Goal: Task Accomplishment & Management: Complete application form

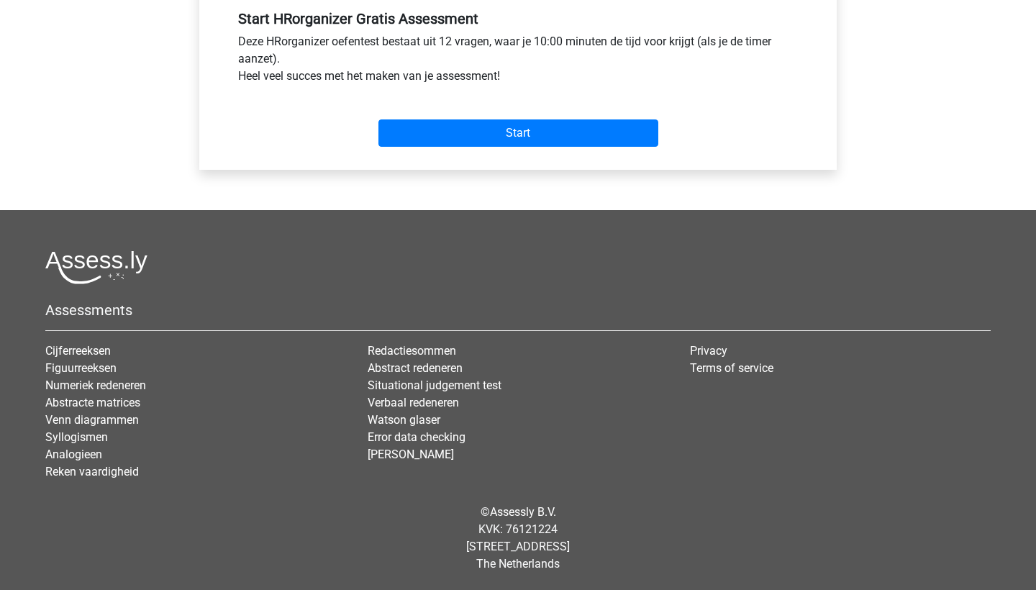
scroll to position [575, 0]
click at [540, 127] on input "Start" at bounding box center [518, 132] width 280 height 27
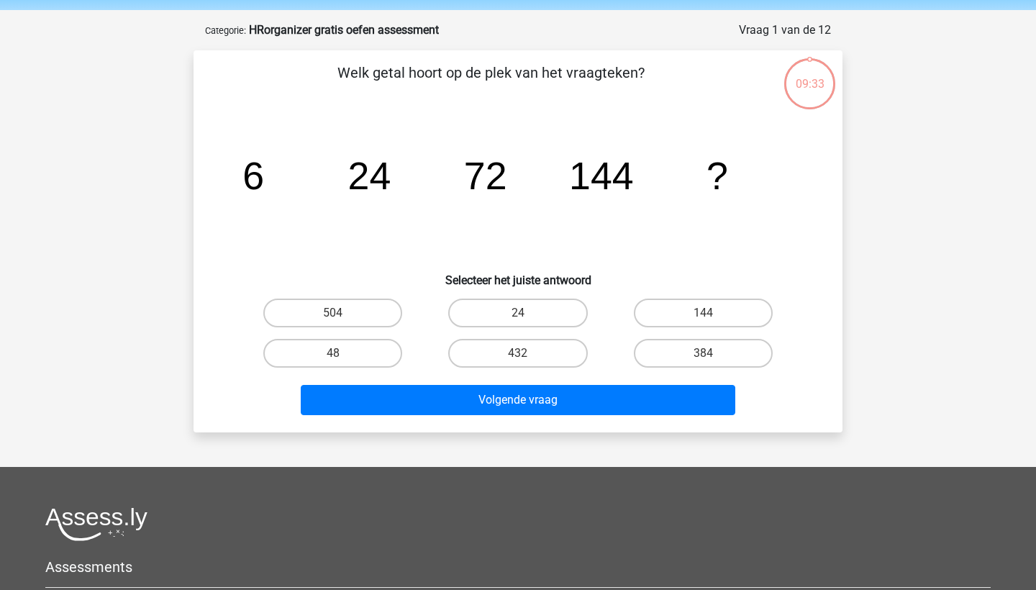
scroll to position [52, 0]
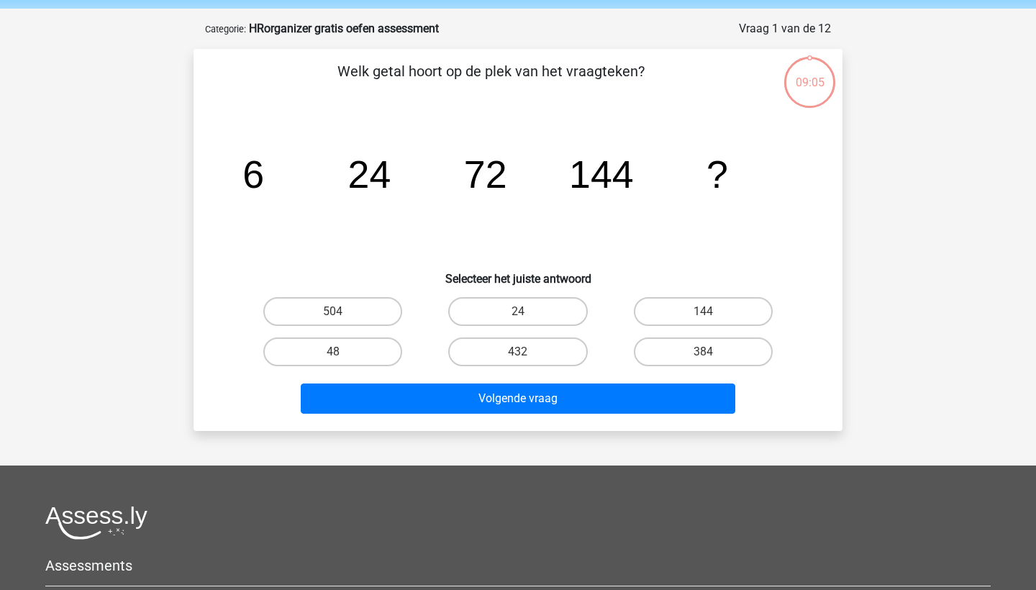
click at [703, 316] on input "144" at bounding box center [707, 315] width 9 height 9
radio input "true"
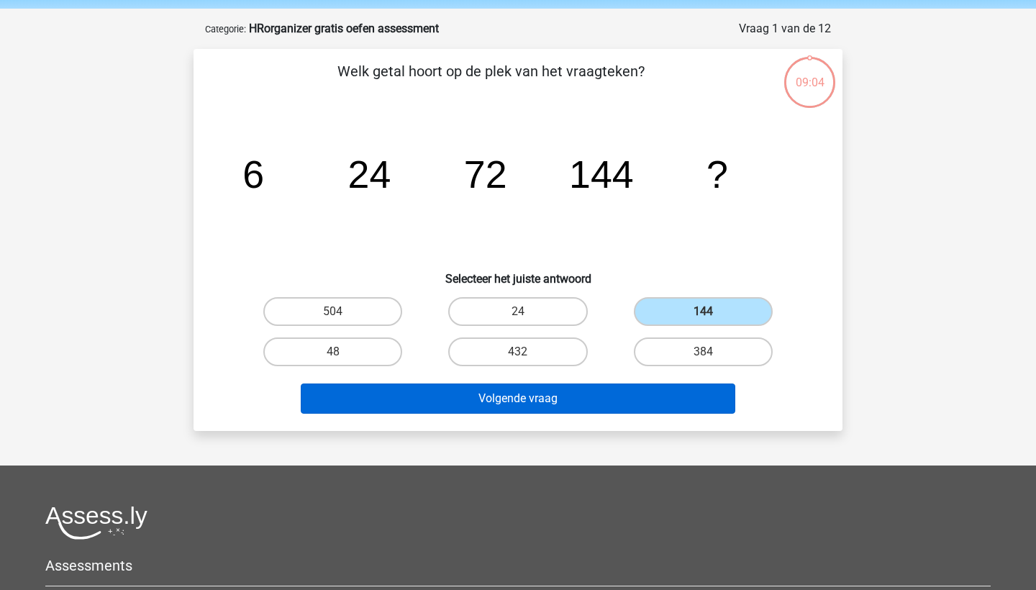
click at [561, 406] on button "Volgende vraag" at bounding box center [518, 398] width 435 height 30
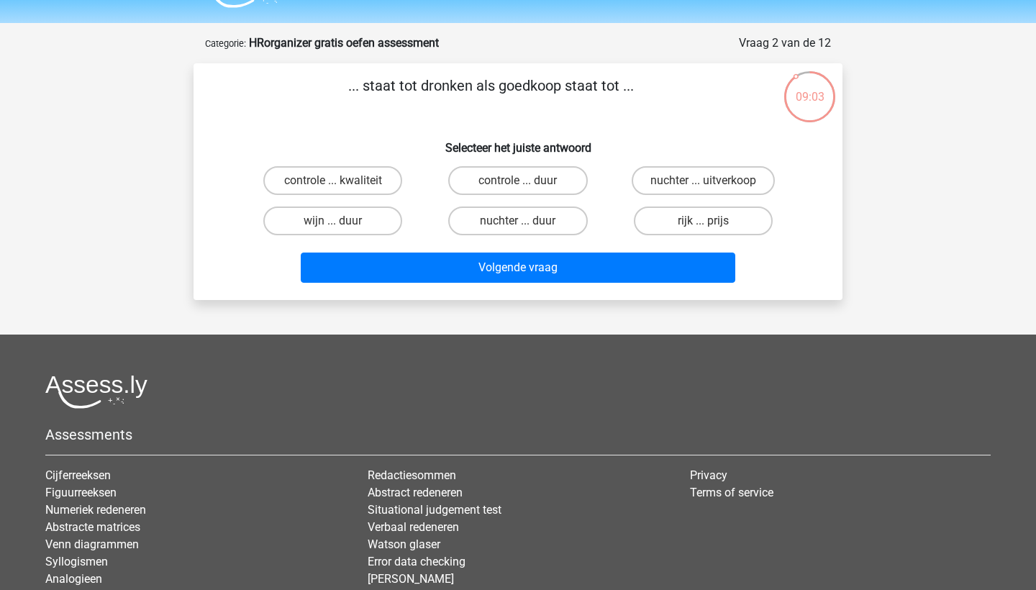
scroll to position [27, 0]
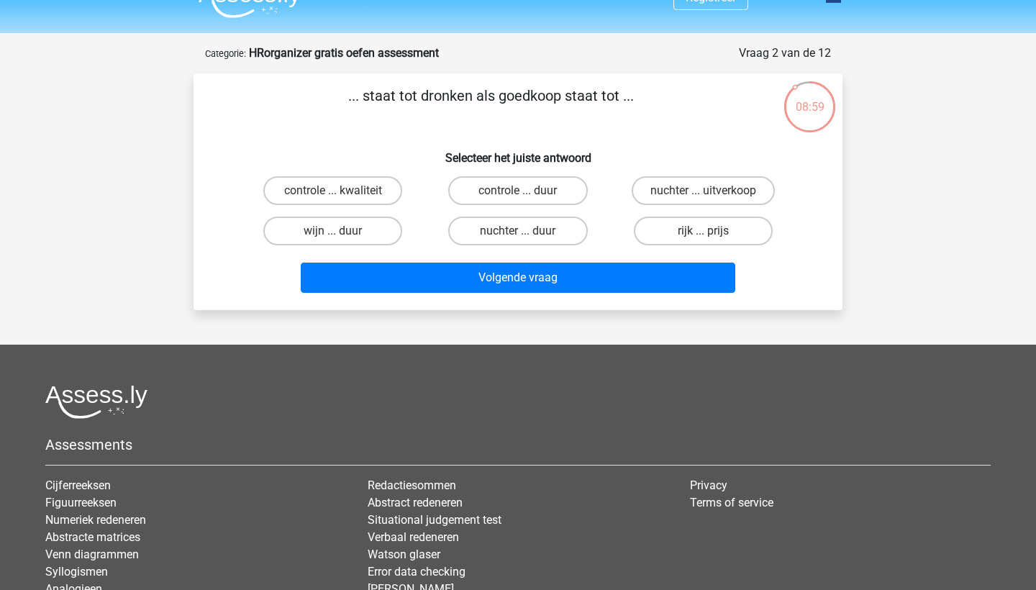
click at [518, 231] on input "nuchter ... duur" at bounding box center [522, 235] width 9 height 9
radio input "true"
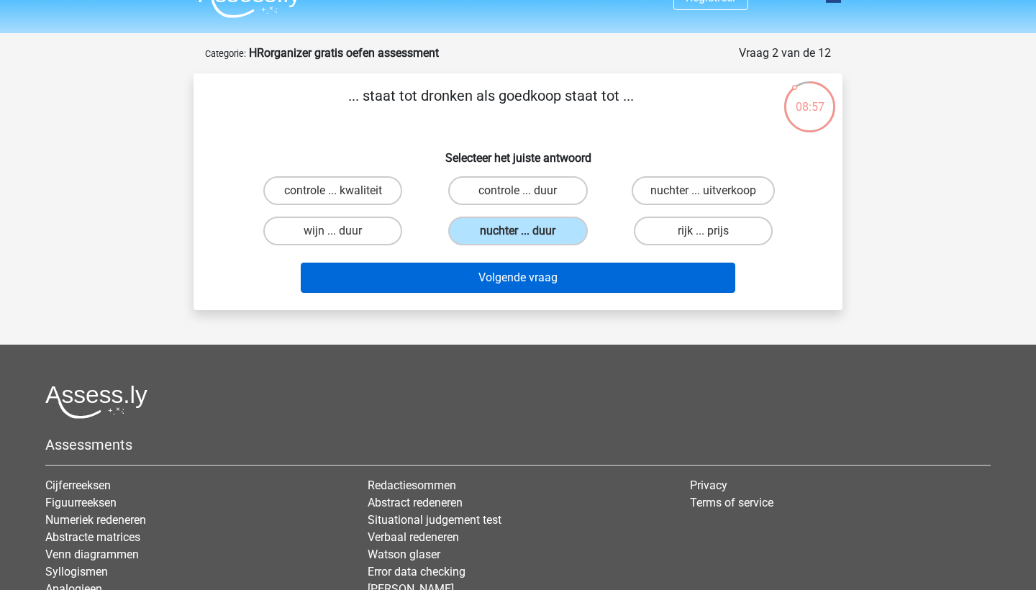
click at [533, 280] on button "Volgende vraag" at bounding box center [518, 278] width 435 height 30
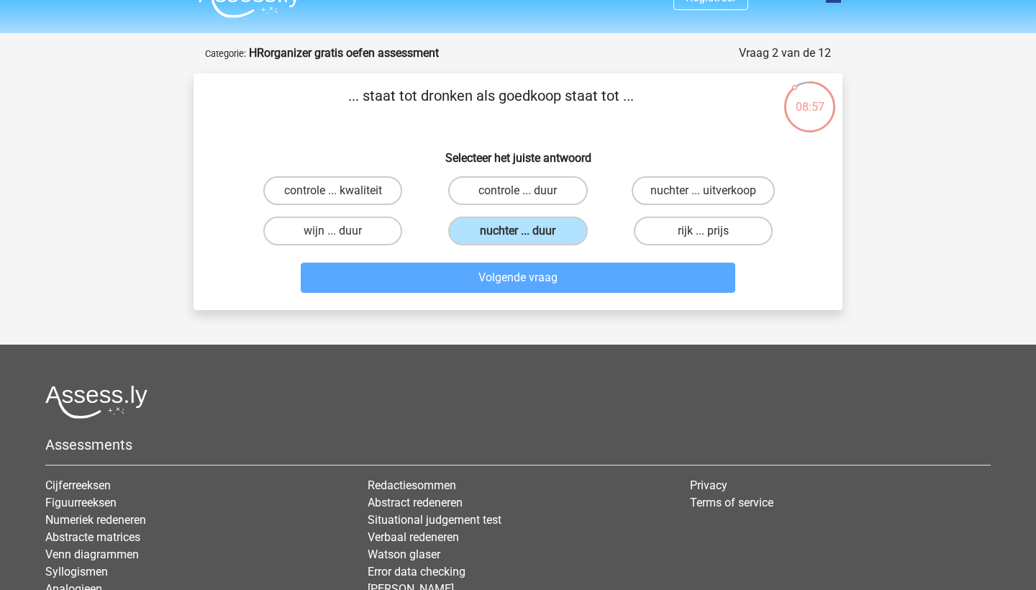
scroll to position [72, 0]
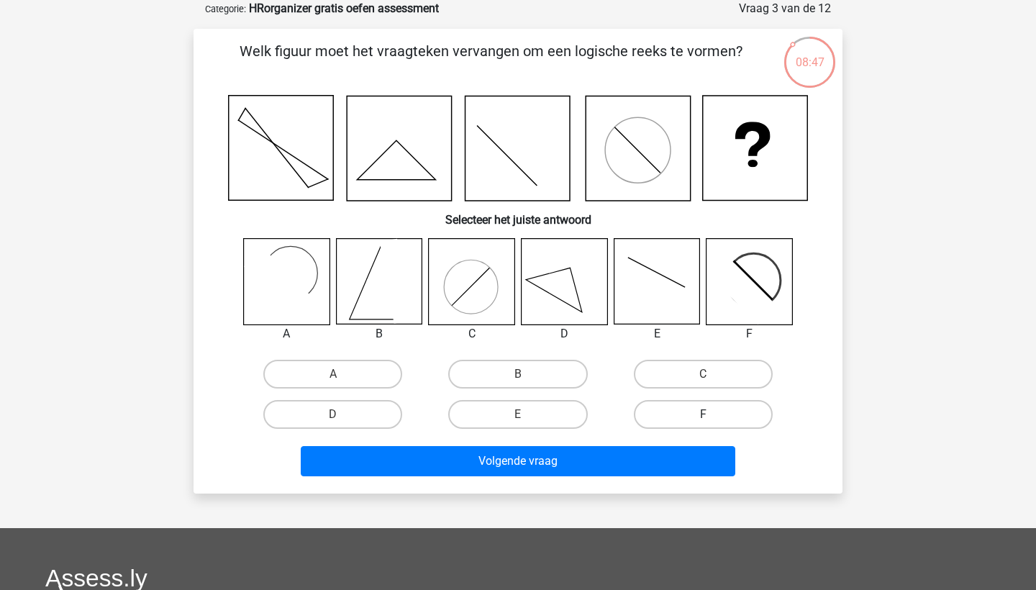
drag, startPoint x: 707, startPoint y: 409, endPoint x: 706, endPoint y: 423, distance: 14.5
click at [708, 409] on label "F" at bounding box center [703, 414] width 139 height 29
click at [708, 414] on input "F" at bounding box center [707, 418] width 9 height 9
radio input "true"
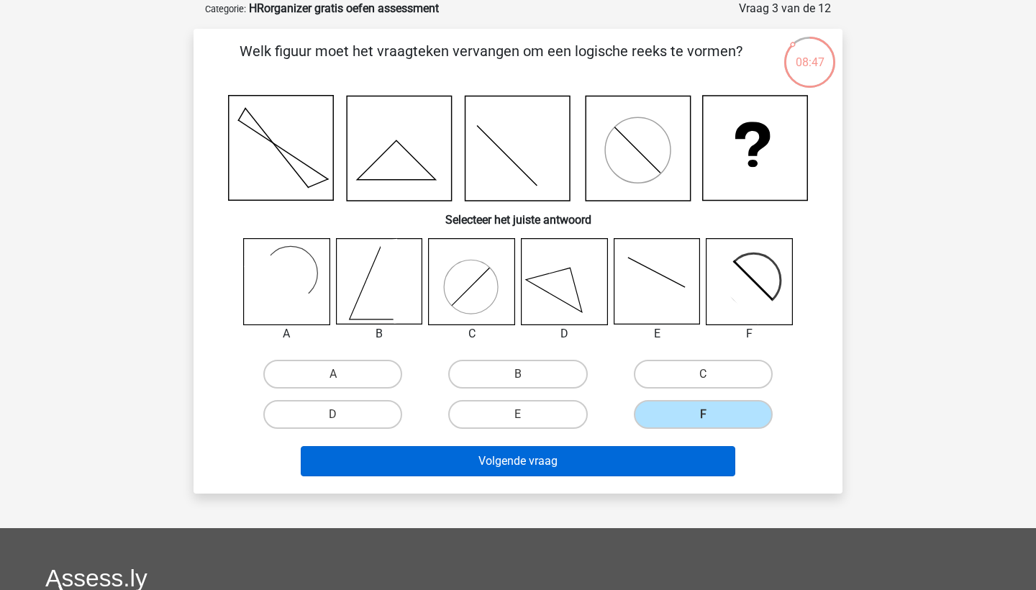
click at [616, 454] on button "Volgende vraag" at bounding box center [518, 461] width 435 height 30
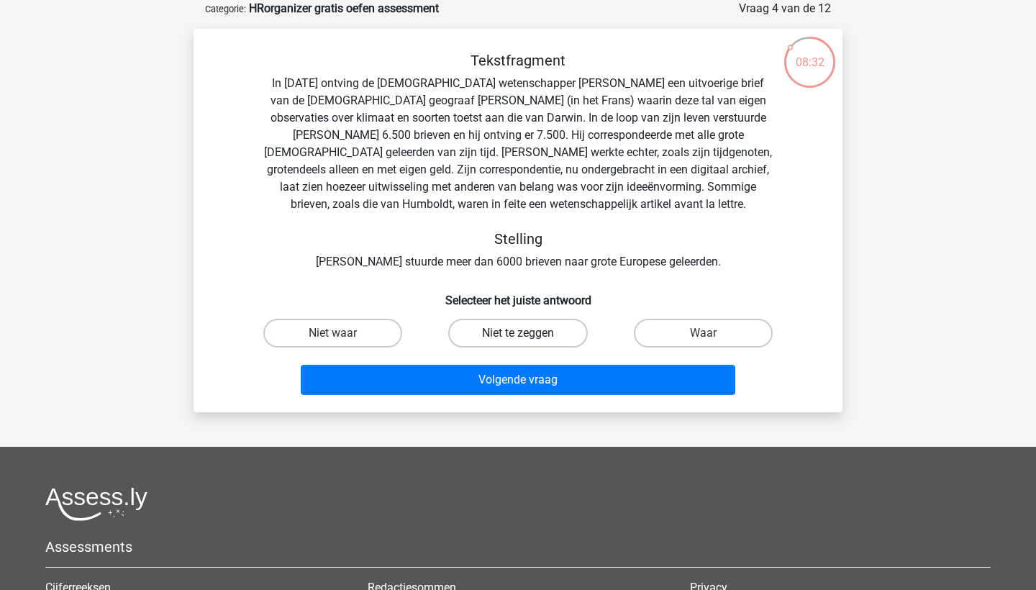
click at [538, 333] on label "Niet te zeggen" at bounding box center [517, 333] width 139 height 29
click at [527, 333] on input "Niet te zeggen" at bounding box center [522, 337] width 9 height 9
radio input "true"
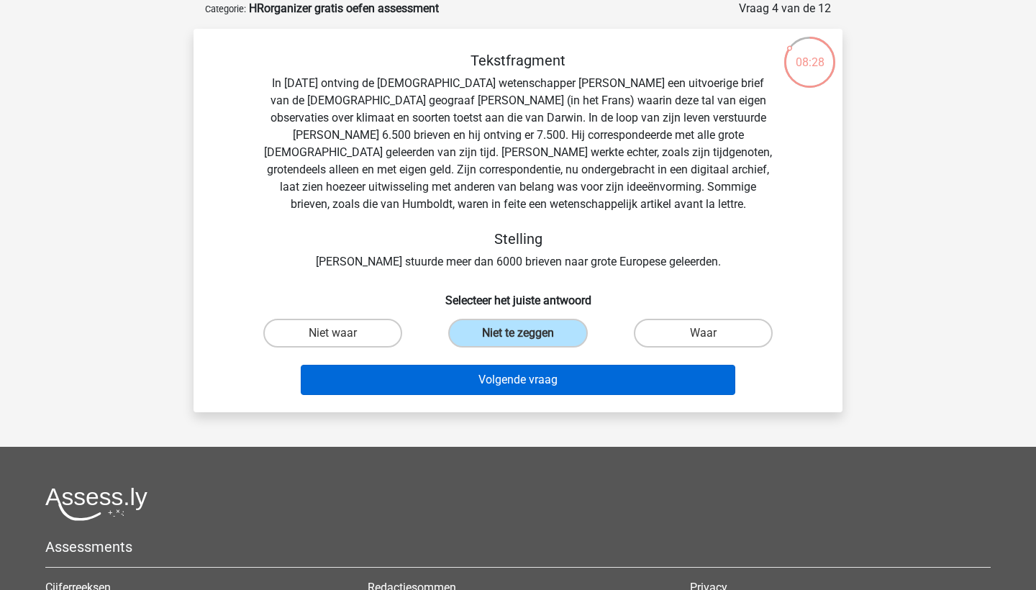
click at [523, 383] on button "Volgende vraag" at bounding box center [518, 380] width 435 height 30
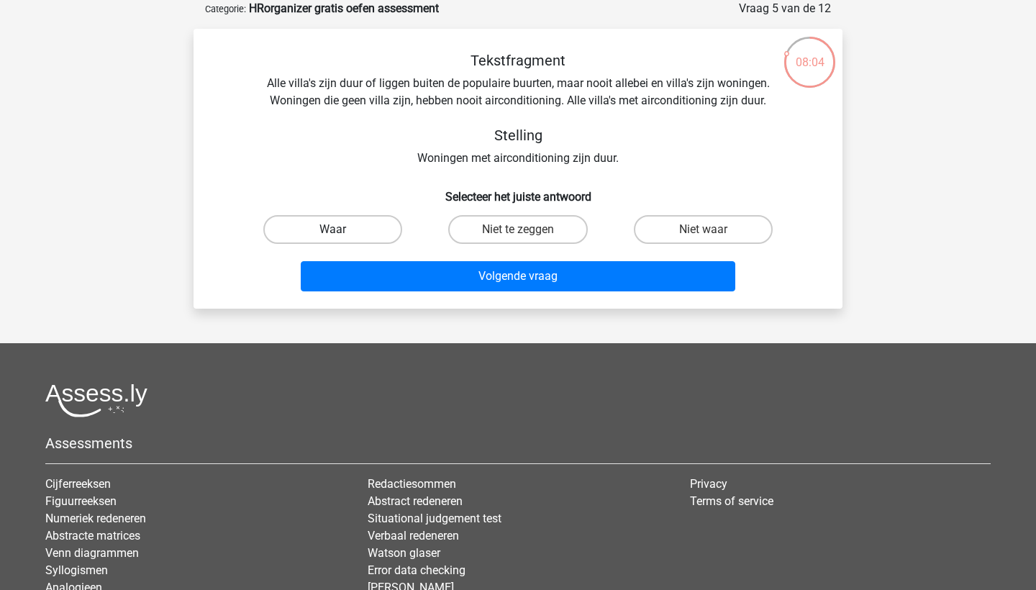
click at [314, 229] on label "Waar" at bounding box center [332, 229] width 139 height 29
click at [333, 229] on input "Waar" at bounding box center [337, 233] width 9 height 9
radio input "true"
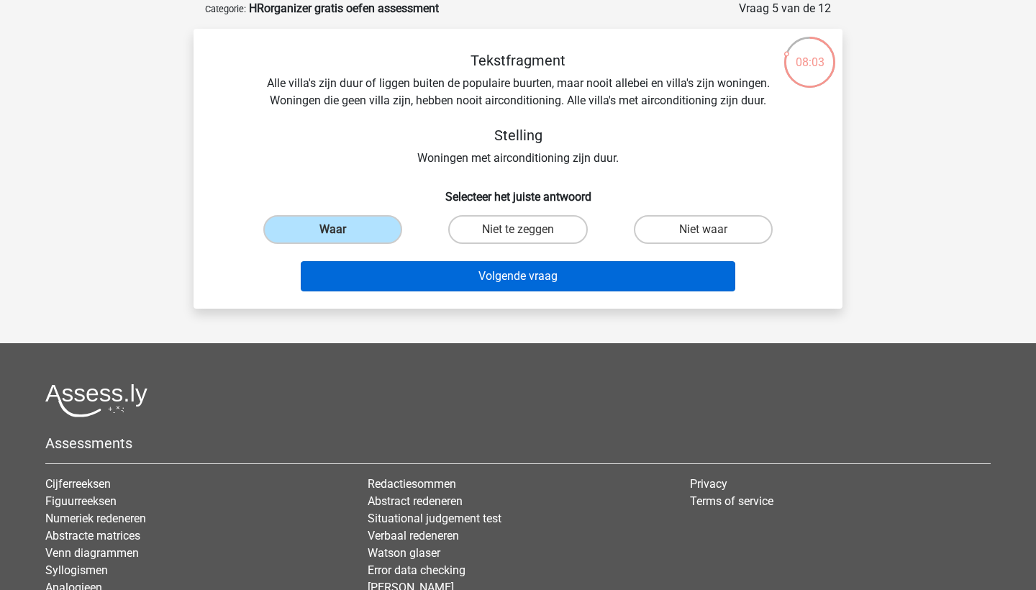
click at [489, 279] on button "Volgende vraag" at bounding box center [518, 276] width 435 height 30
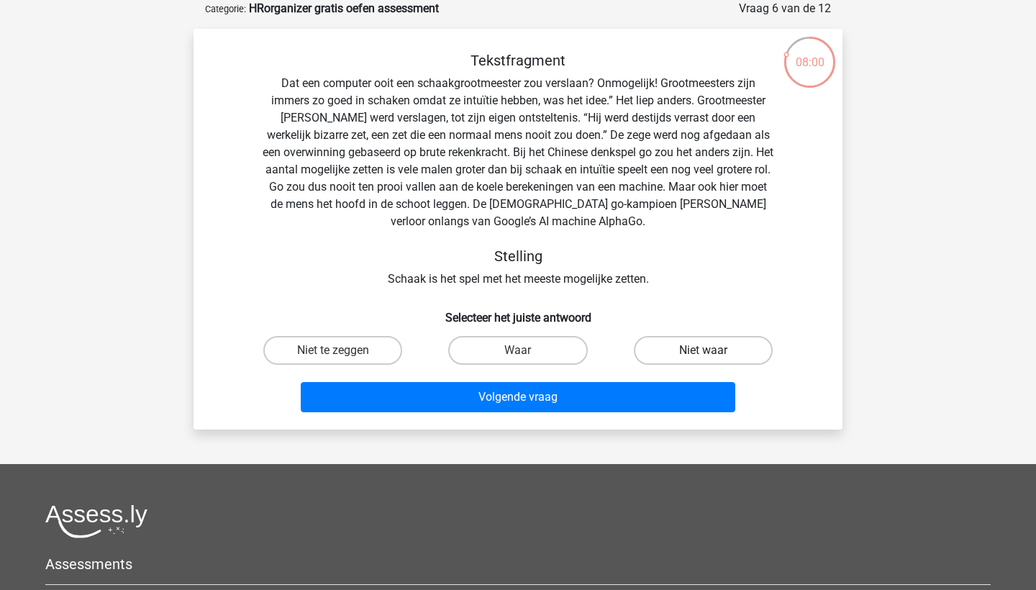
click at [696, 342] on label "Niet waar" at bounding box center [703, 350] width 139 height 29
click at [703, 350] on input "Niet waar" at bounding box center [707, 354] width 9 height 9
radio input "true"
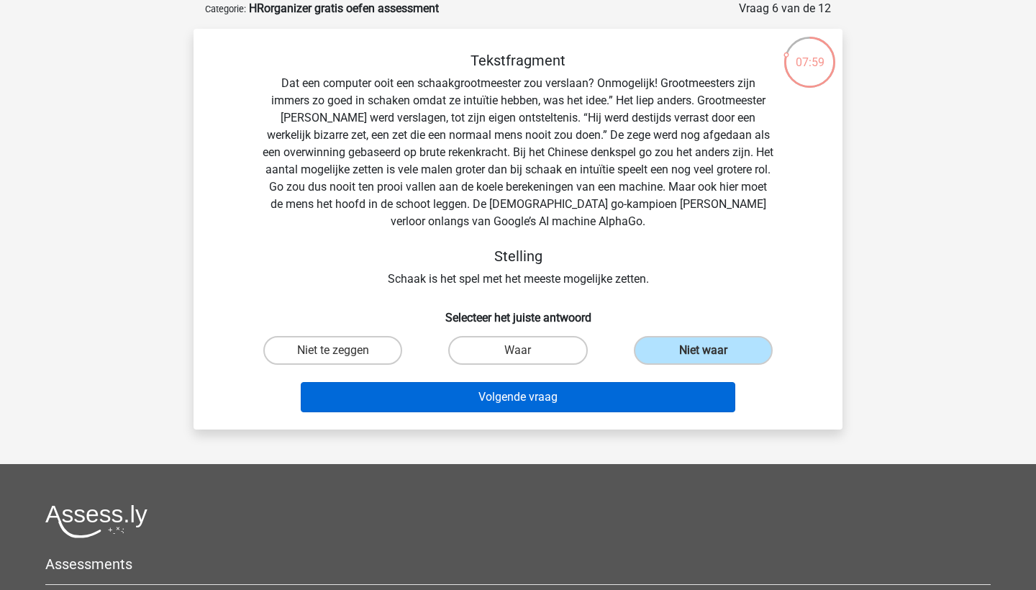
click at [594, 396] on button "Volgende vraag" at bounding box center [518, 397] width 435 height 30
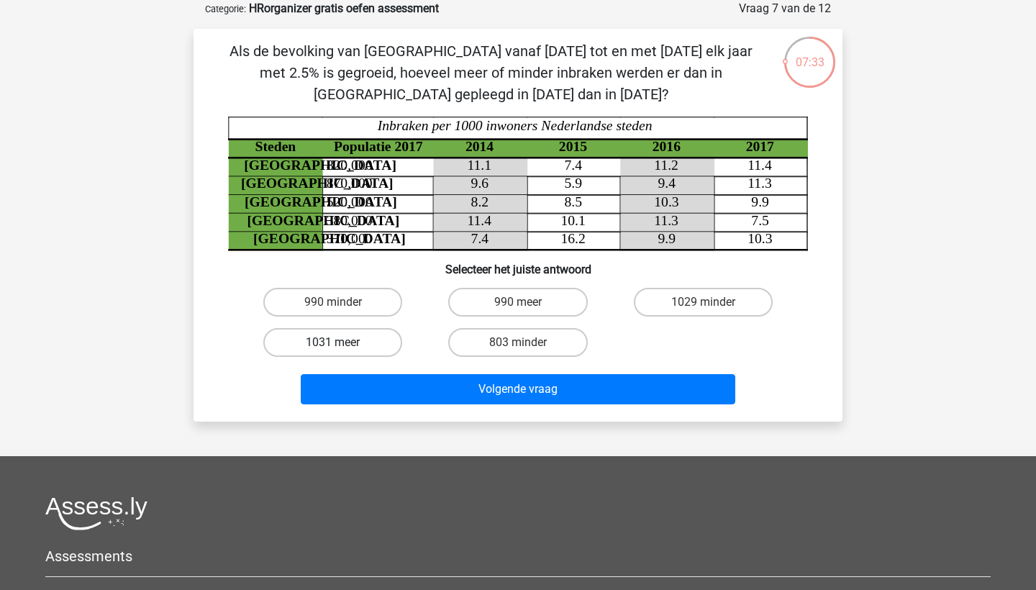
click at [357, 346] on label "1031 meer" at bounding box center [332, 342] width 139 height 29
click at [342, 346] on input "1031 meer" at bounding box center [337, 346] width 9 height 9
radio input "true"
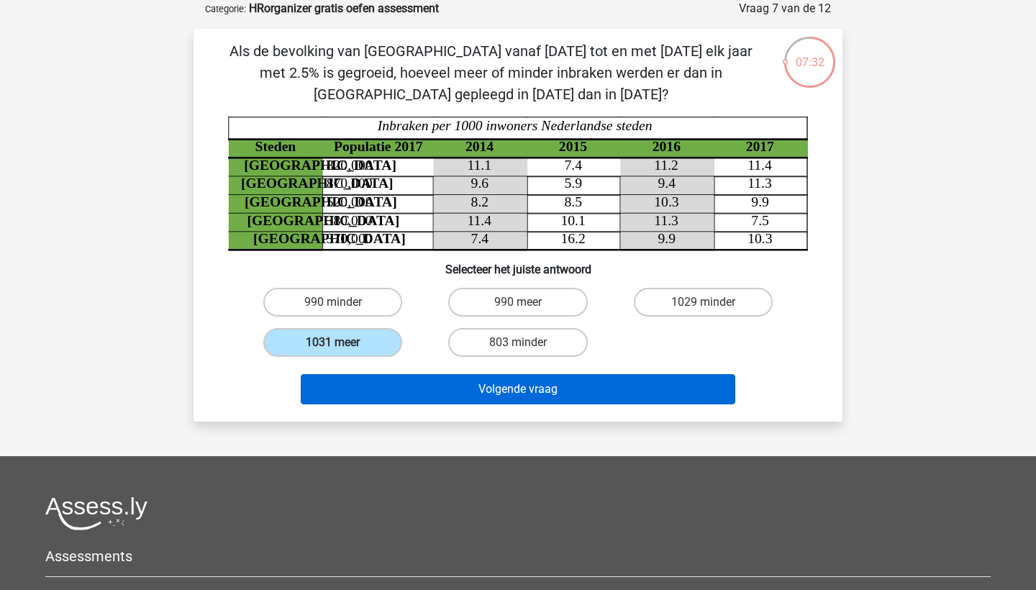
click at [473, 398] on button "Volgende vraag" at bounding box center [518, 389] width 435 height 30
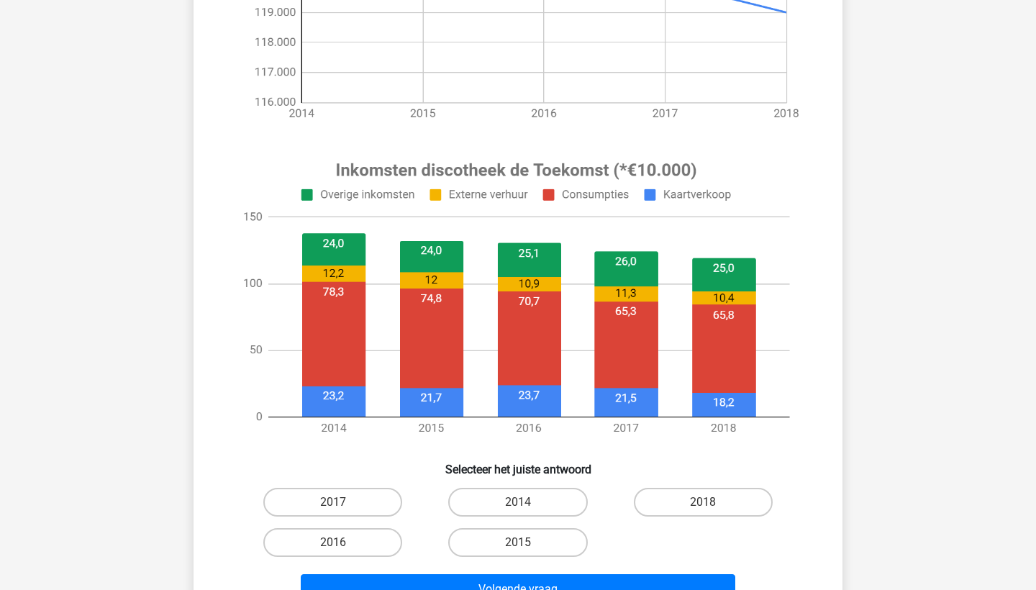
scroll to position [391, 0]
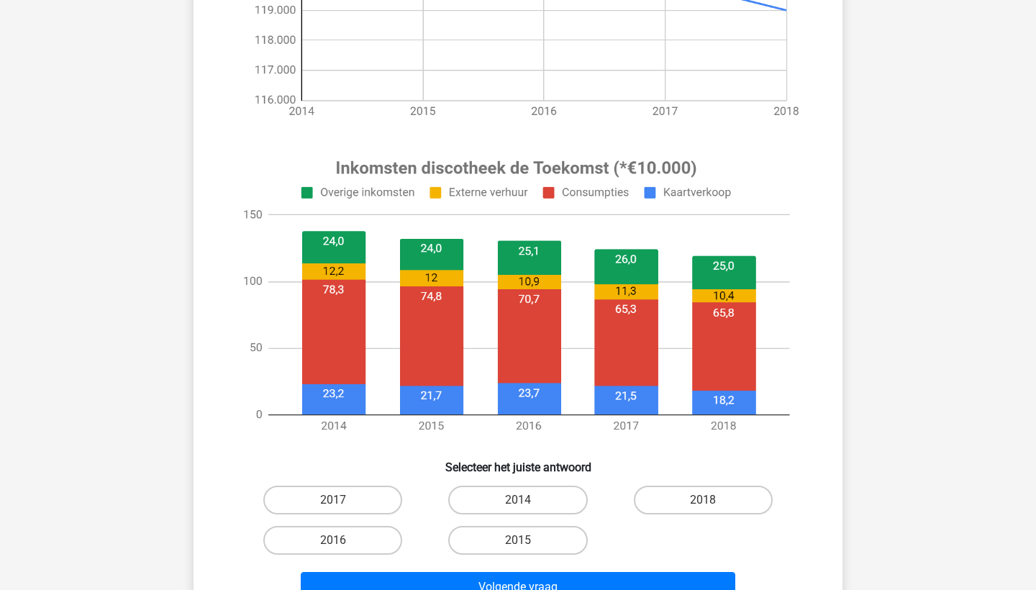
click at [523, 542] on input "2015" at bounding box center [522, 544] width 9 height 9
radio input "true"
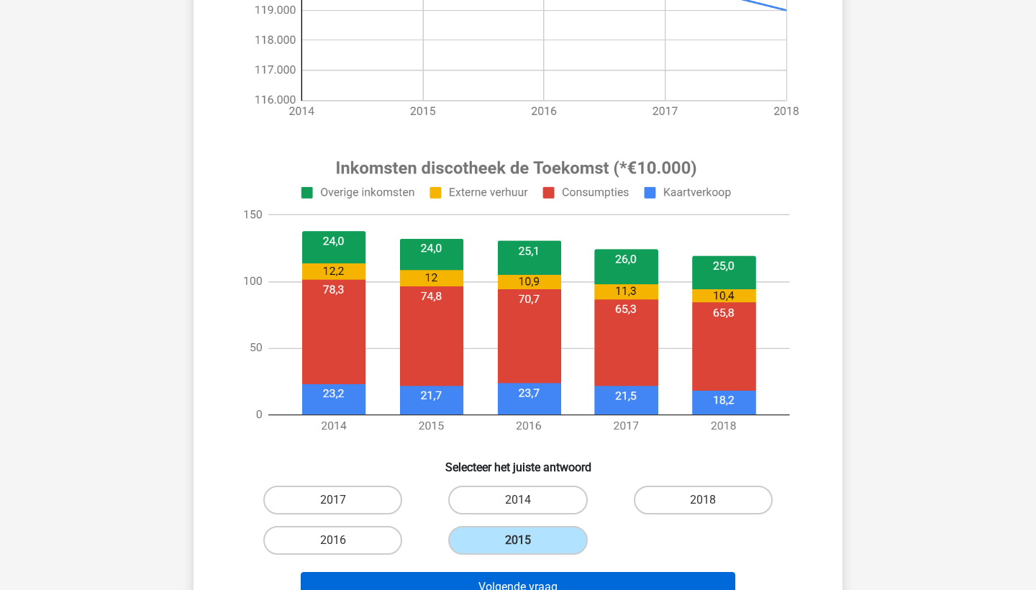
click at [565, 583] on button "Volgende vraag" at bounding box center [518, 587] width 435 height 30
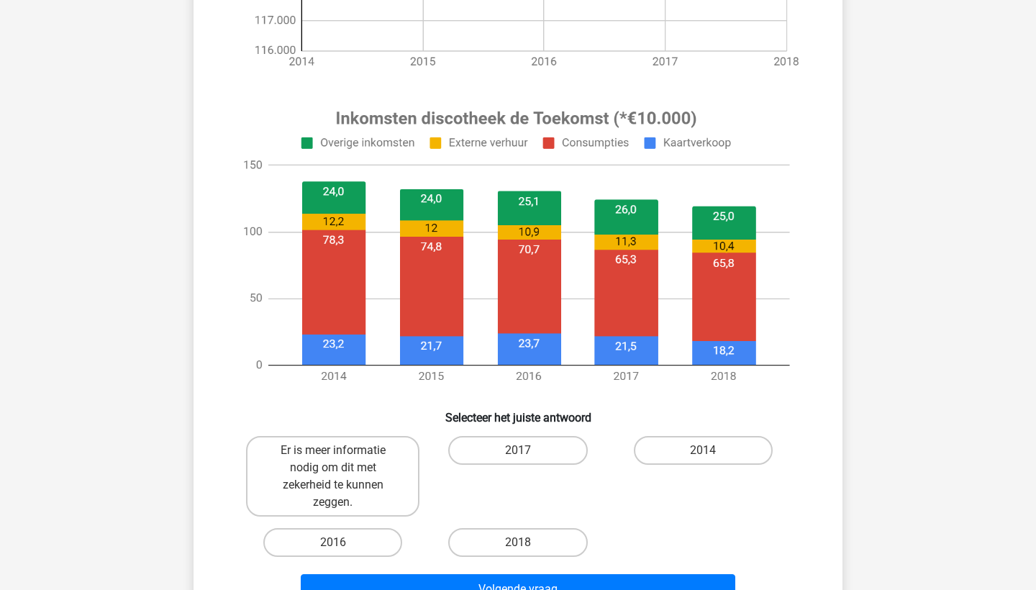
scroll to position [442, 0]
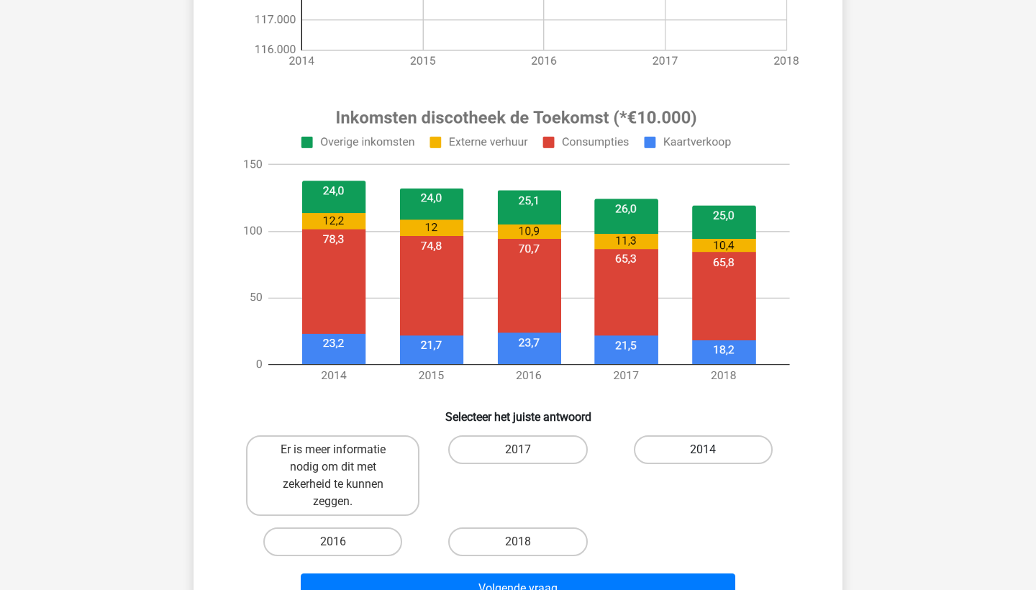
click at [682, 449] on label "2014" at bounding box center [703, 449] width 139 height 29
click at [703, 450] on input "2014" at bounding box center [707, 454] width 9 height 9
radio input "true"
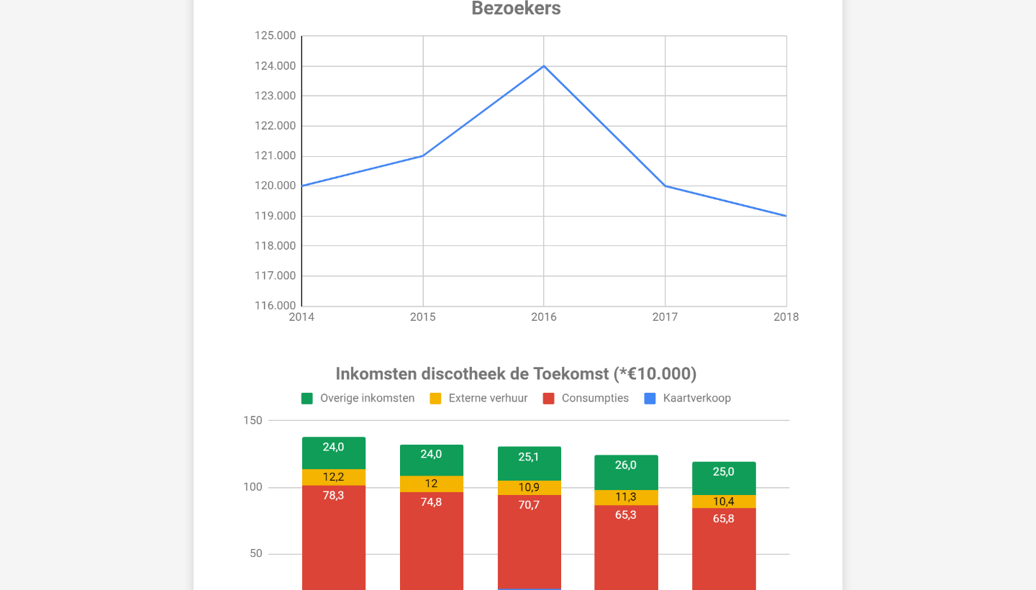
scroll to position [230, 1]
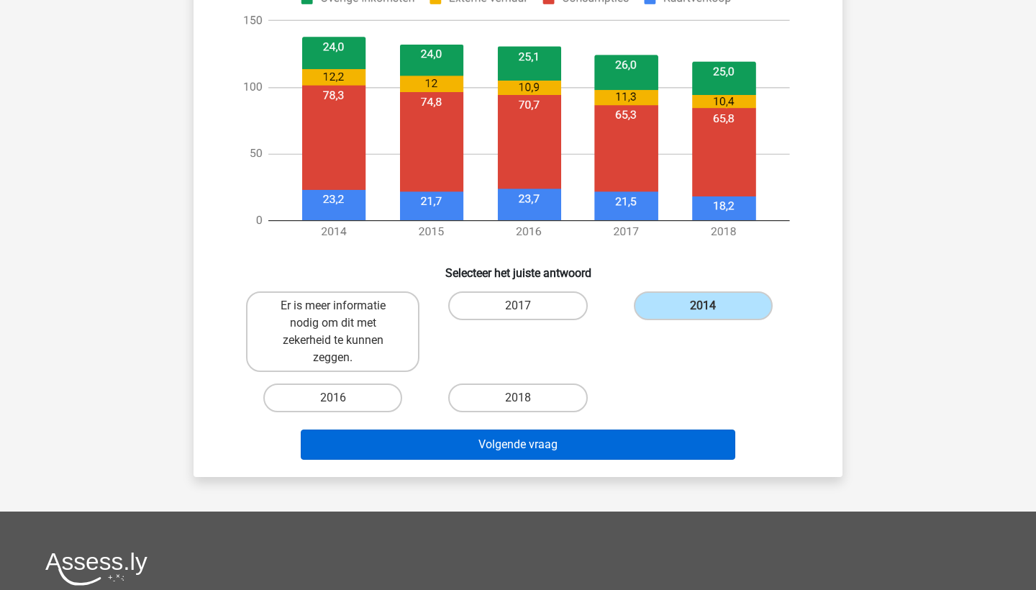
click at [550, 445] on button "Volgende vraag" at bounding box center [518, 444] width 435 height 30
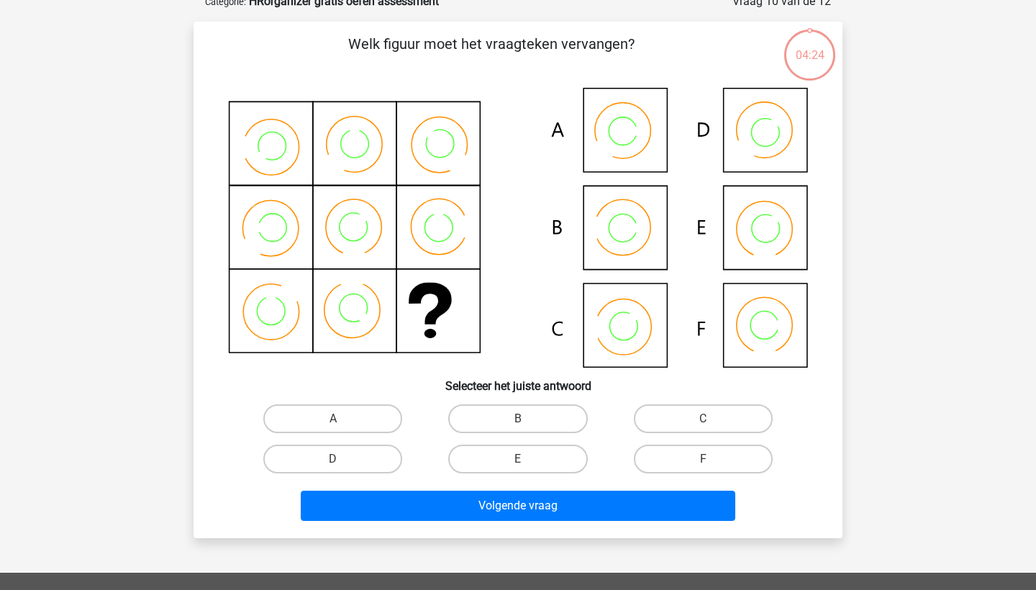
scroll to position [72, 0]
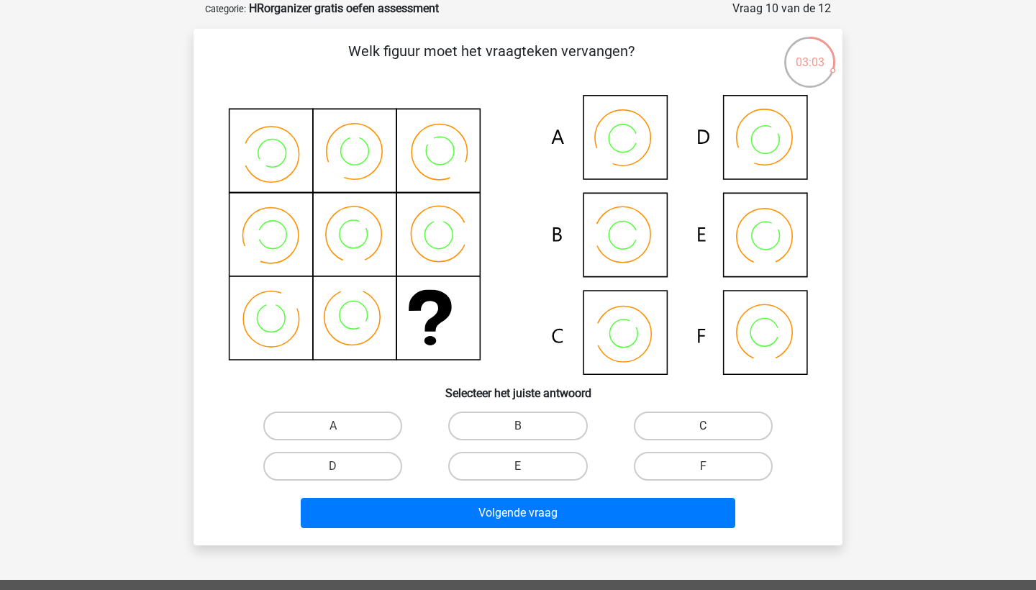
click at [701, 422] on label "C" at bounding box center [703, 425] width 139 height 29
click at [703, 426] on input "C" at bounding box center [707, 430] width 9 height 9
radio input "true"
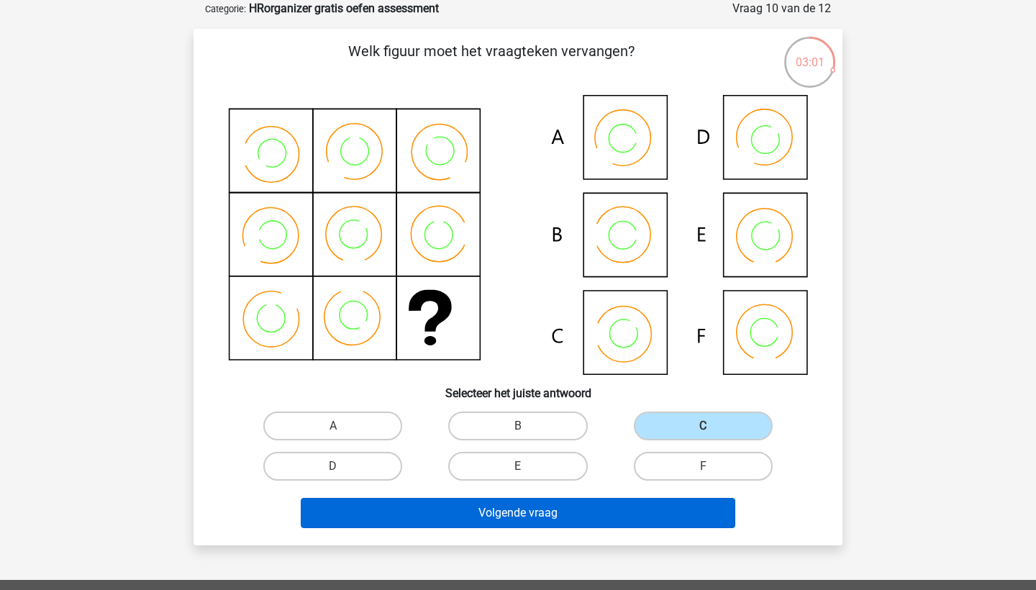
click at [536, 520] on button "Volgende vraag" at bounding box center [518, 513] width 435 height 30
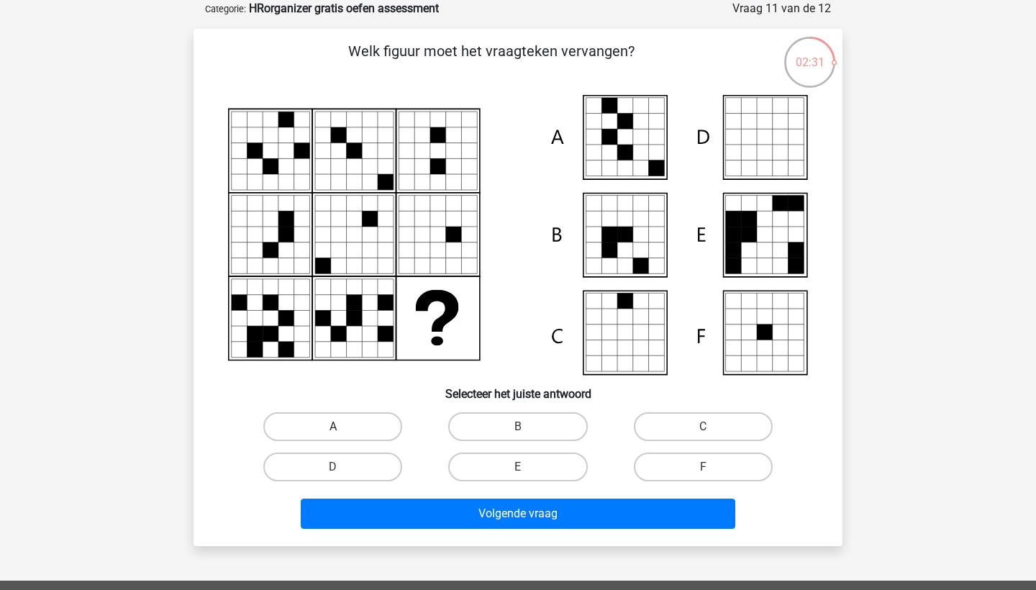
click at [322, 429] on label "A" at bounding box center [332, 426] width 139 height 29
click at [333, 429] on input "A" at bounding box center [337, 431] width 9 height 9
radio input "true"
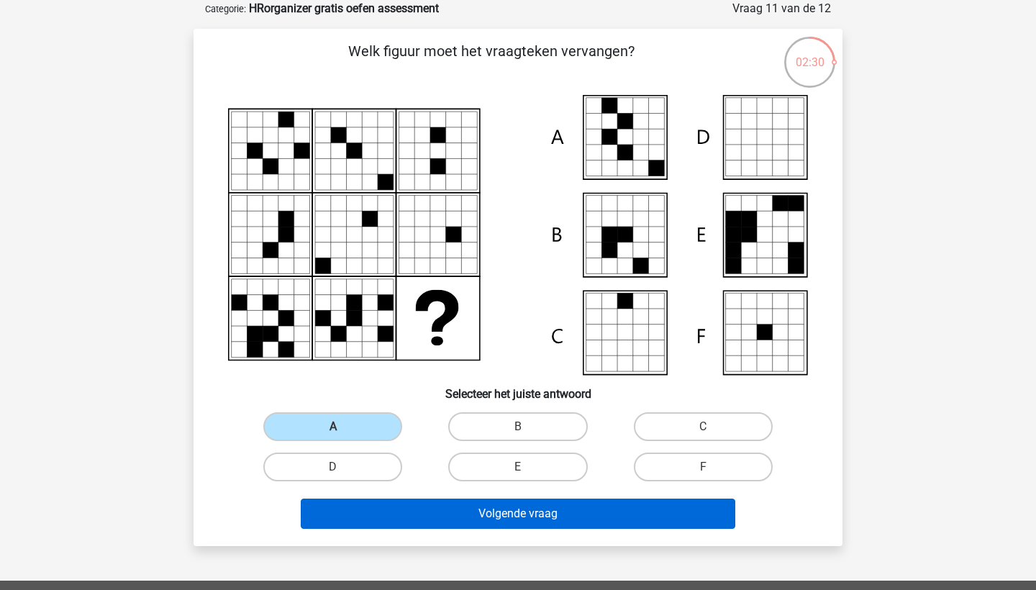
click at [522, 519] on button "Volgende vraag" at bounding box center [518, 513] width 435 height 30
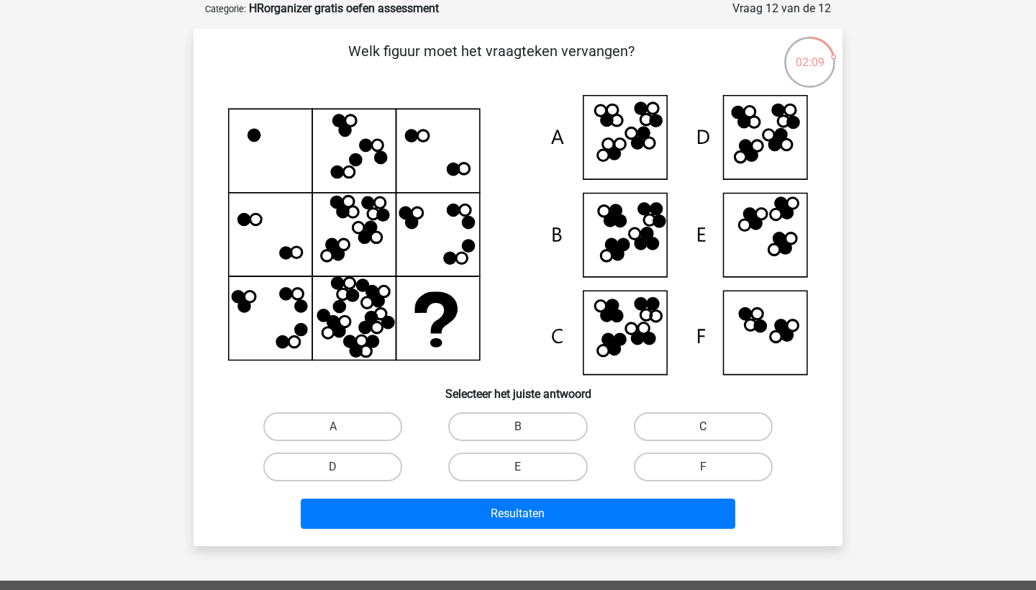
click at [690, 429] on label "C" at bounding box center [703, 426] width 139 height 29
click at [703, 429] on input "C" at bounding box center [707, 431] width 9 height 9
radio input "true"
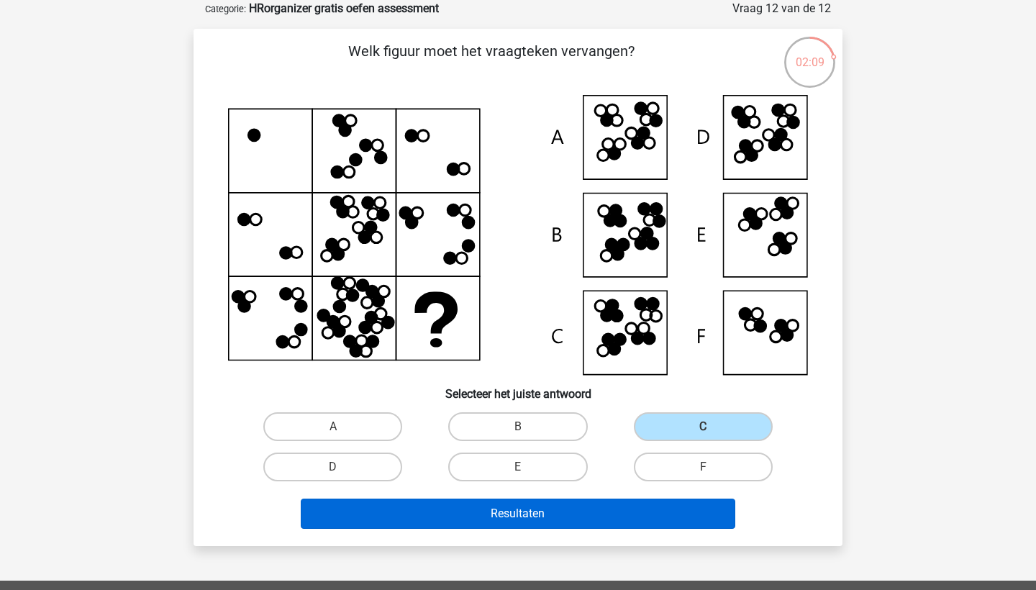
click at [553, 520] on button "Resultaten" at bounding box center [518, 513] width 435 height 30
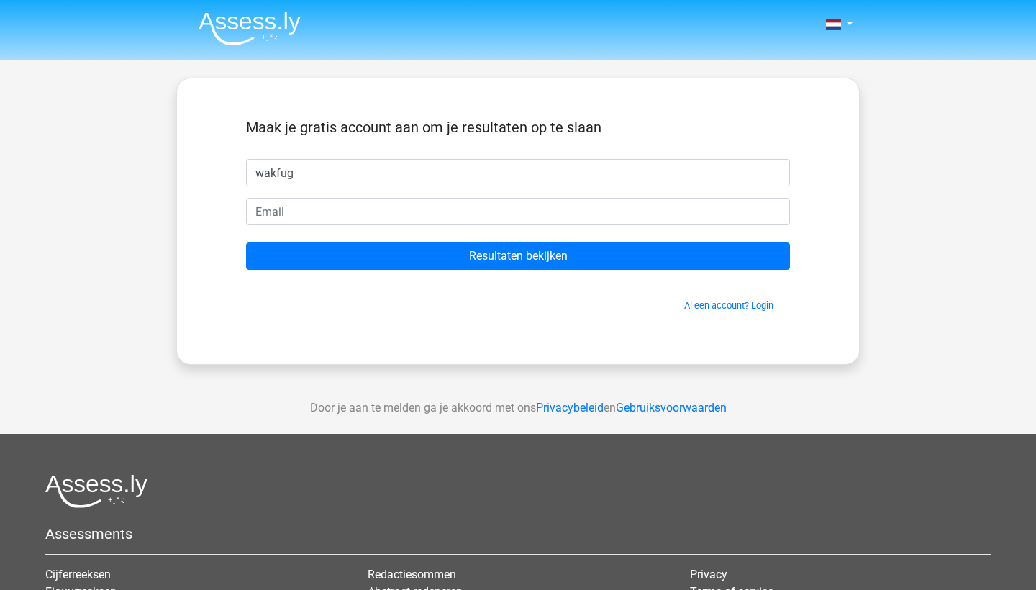
type input "wakfug"
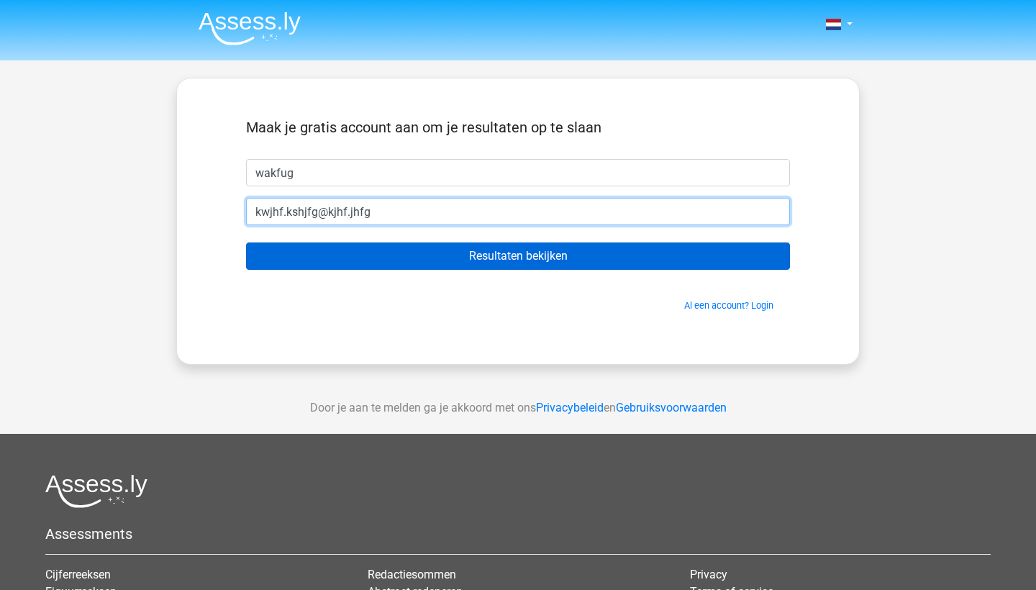
type input "kwjhf.kshjfg@kjhf.jhfg"
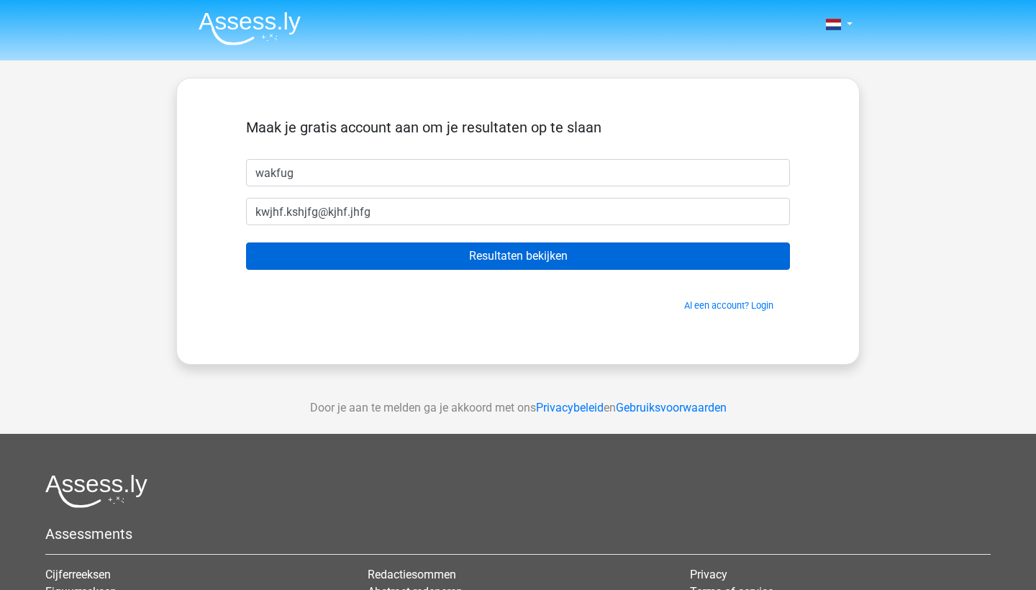
click at [498, 252] on input "Resultaten bekijken" at bounding box center [518, 255] width 544 height 27
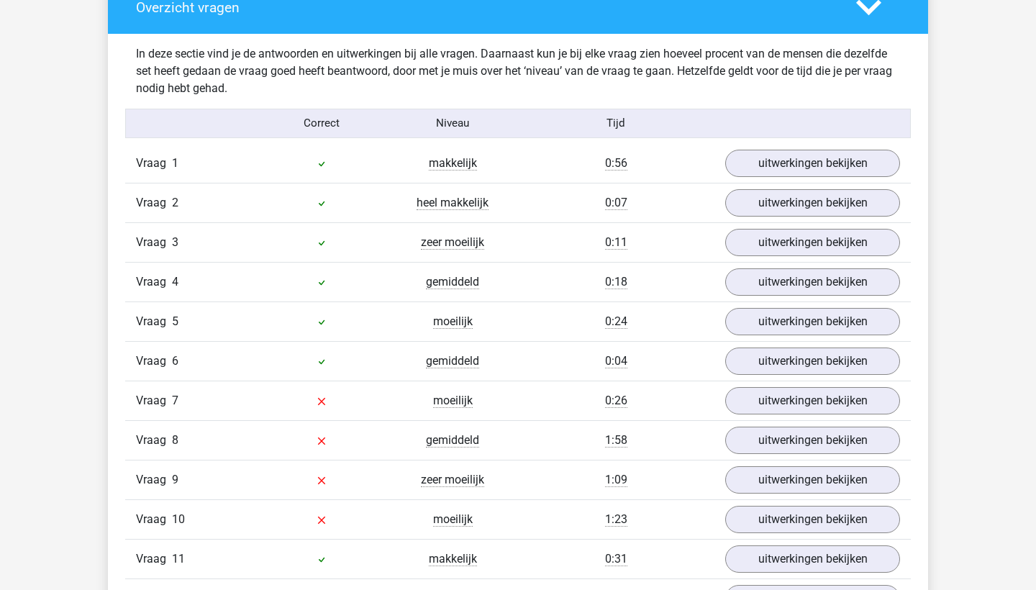
scroll to position [1497, 0]
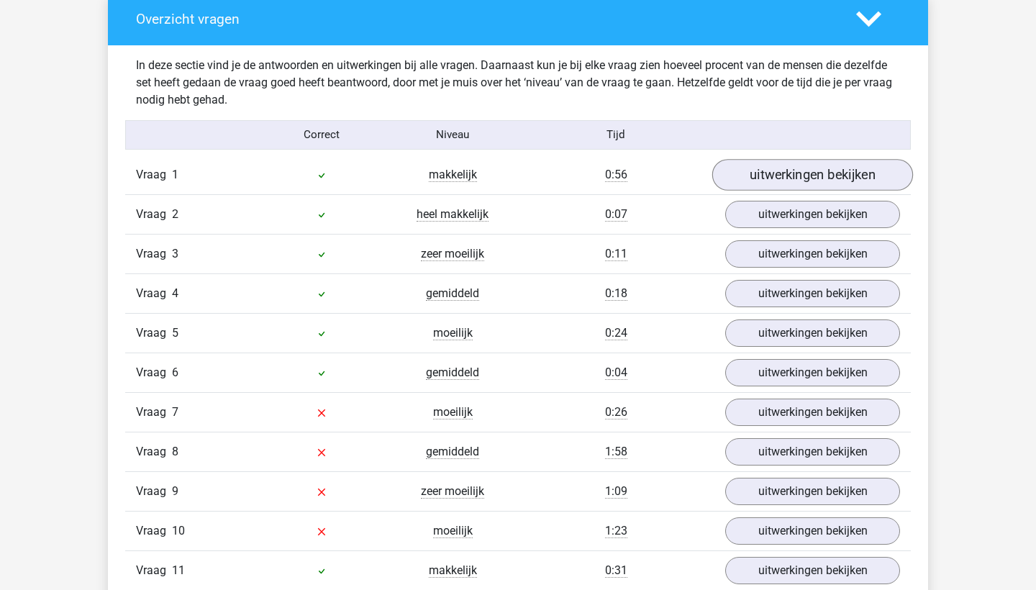
click at [799, 170] on link "uitwerkingen bekijken" at bounding box center [812, 175] width 201 height 32
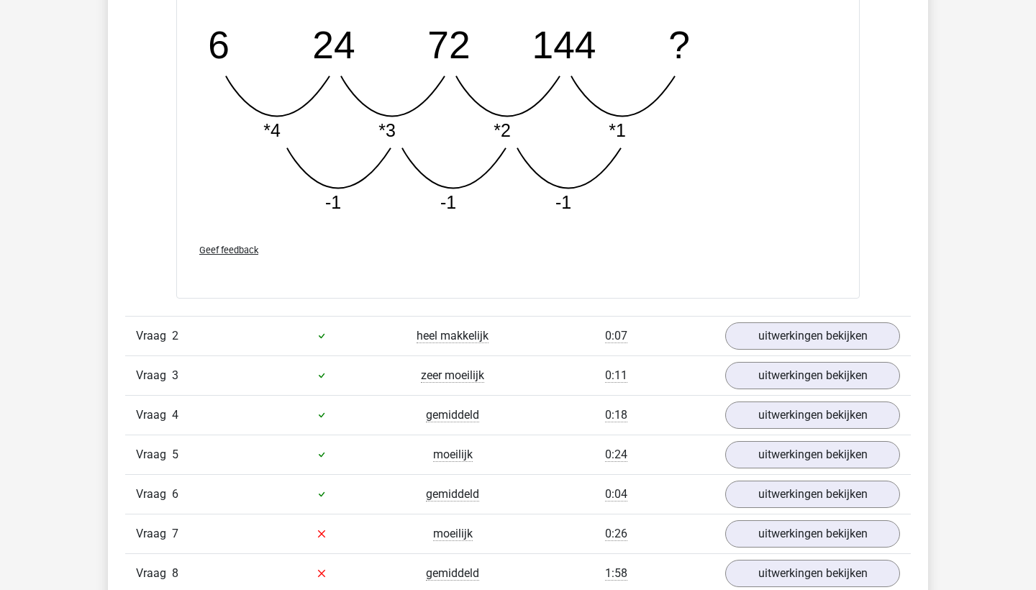
scroll to position [2115, 0]
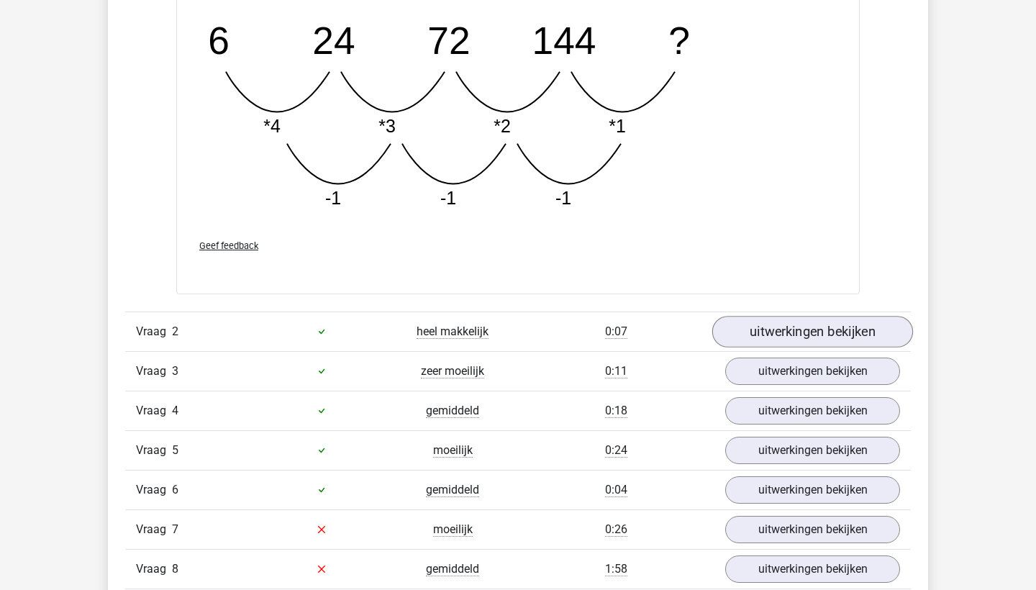
click at [807, 318] on link "uitwerkingen bekijken" at bounding box center [812, 332] width 201 height 32
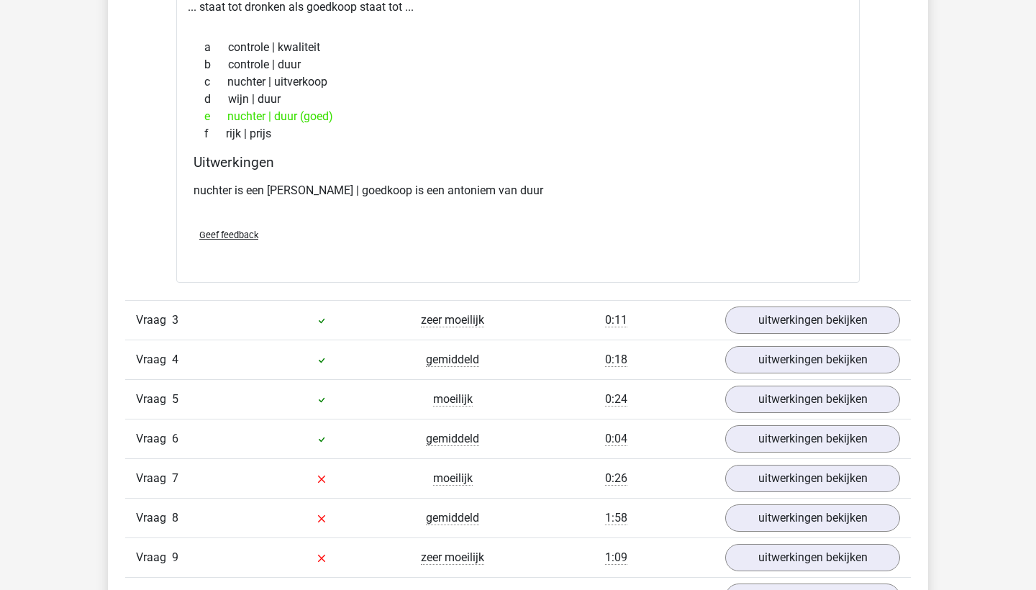
scroll to position [2494, 0]
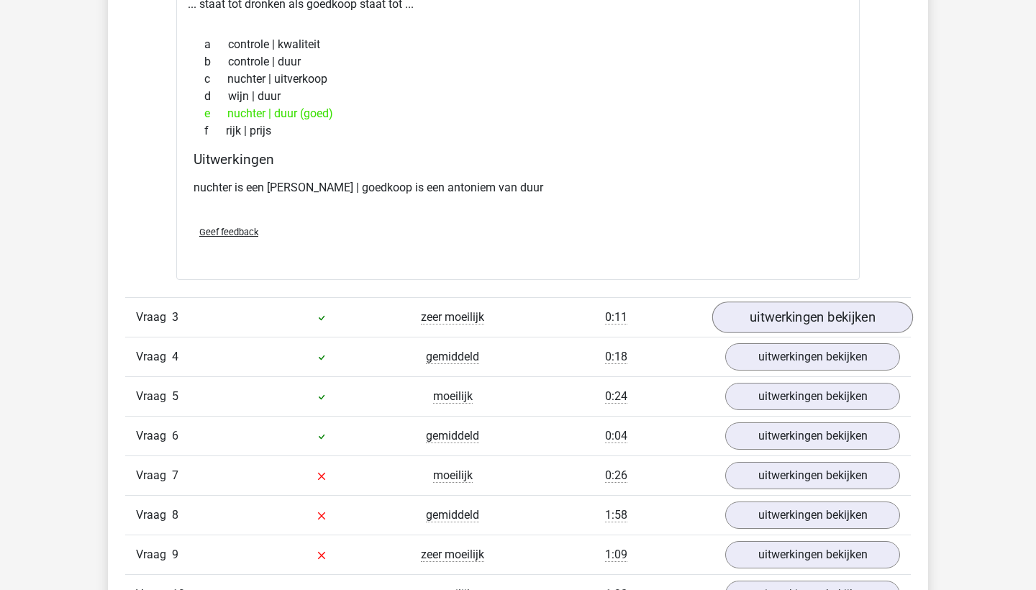
click at [801, 311] on link "uitwerkingen bekijken" at bounding box center [812, 317] width 201 height 32
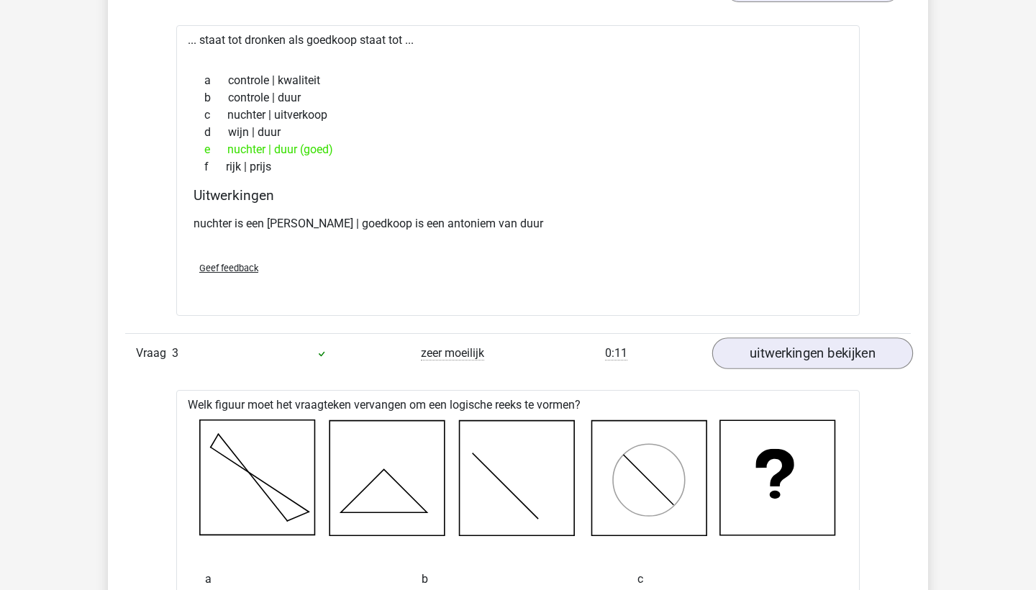
scroll to position [2458, 1]
click at [818, 352] on link "uitwerkingen bekijken" at bounding box center [812, 353] width 201 height 32
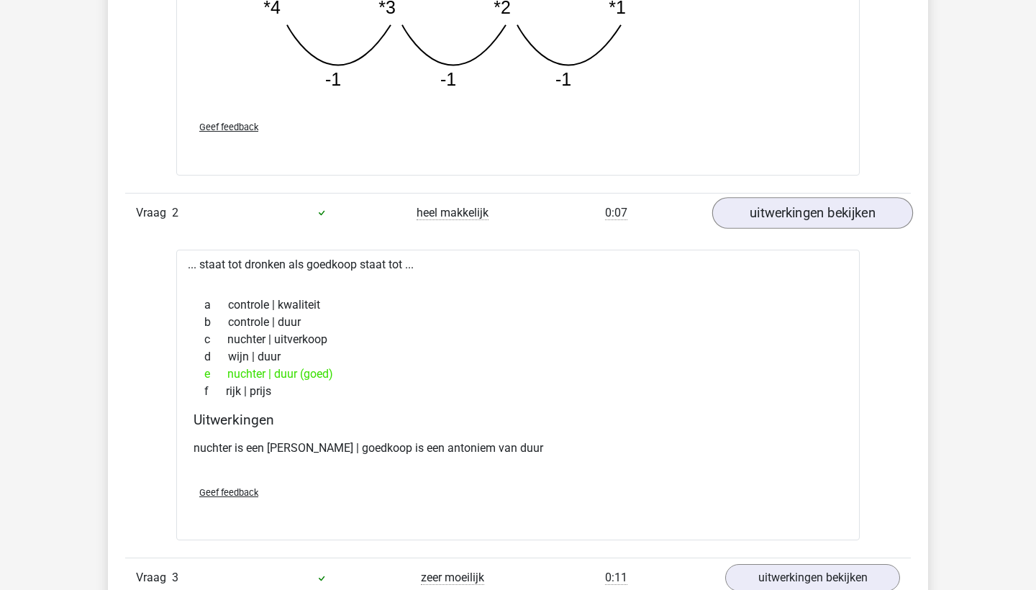
click at [809, 204] on link "uitwerkingen bekijken" at bounding box center [812, 213] width 201 height 32
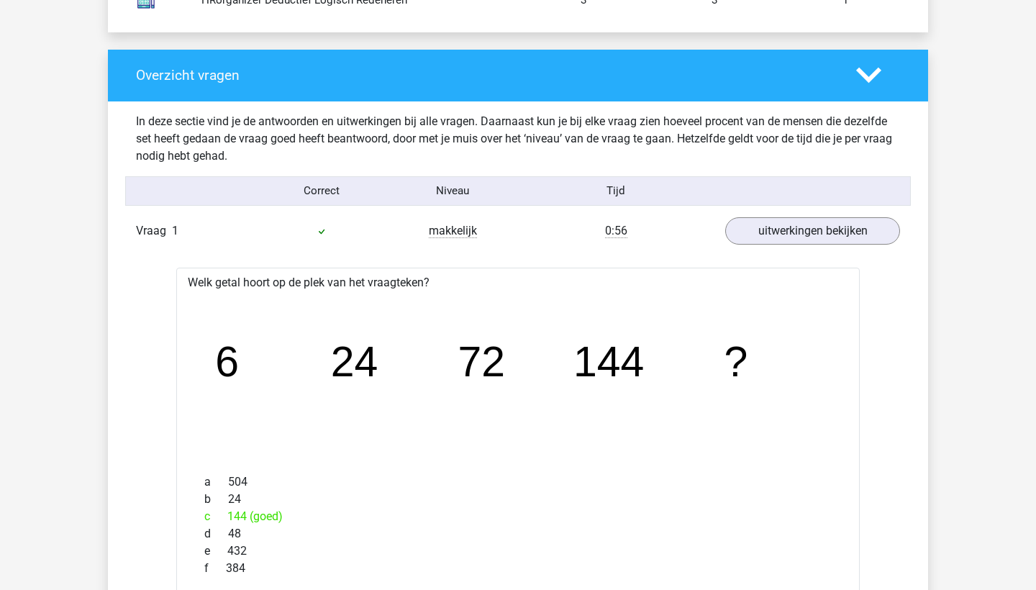
scroll to position [1428, 0]
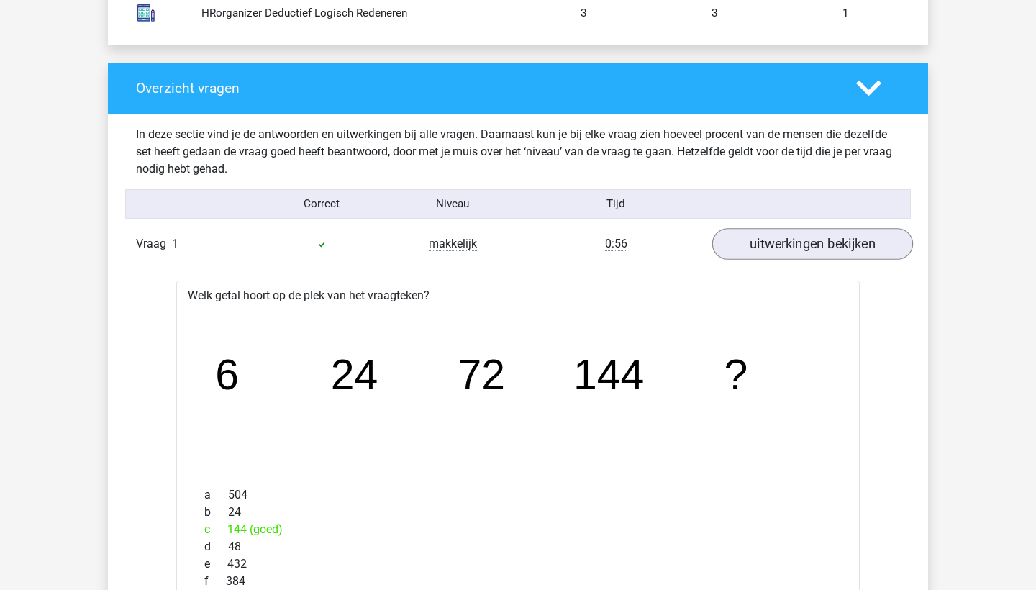
click at [811, 247] on link "uitwerkingen bekijken" at bounding box center [812, 244] width 201 height 32
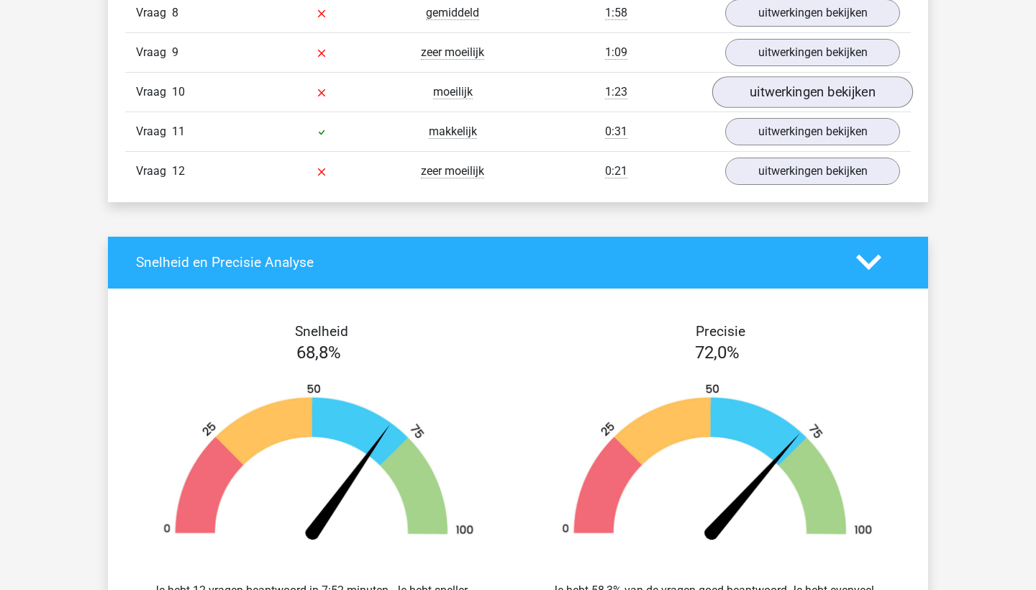
scroll to position [1944, 0]
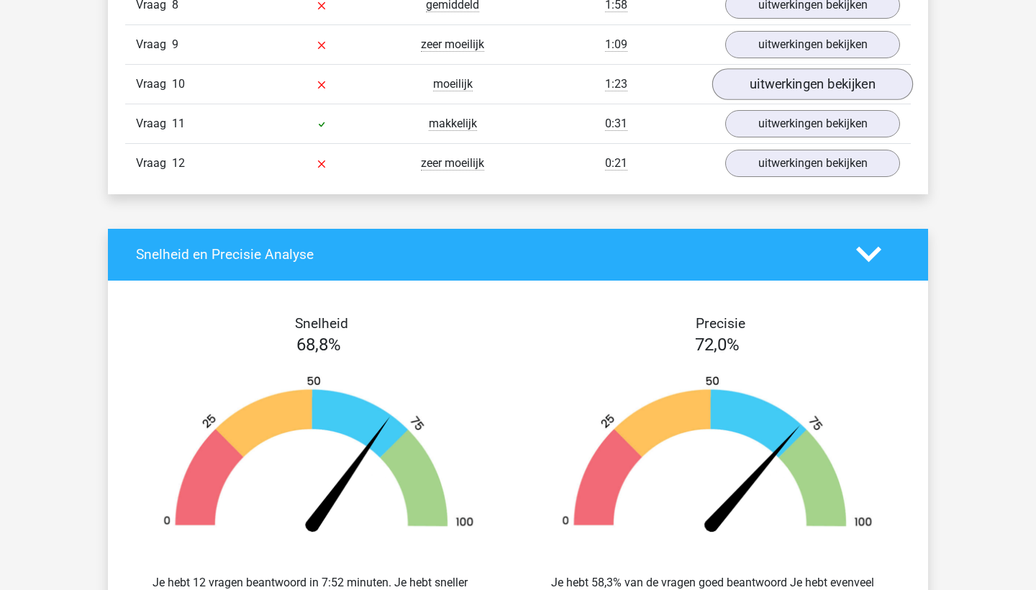
click at [803, 91] on link "uitwerkingen bekijken" at bounding box center [812, 84] width 201 height 32
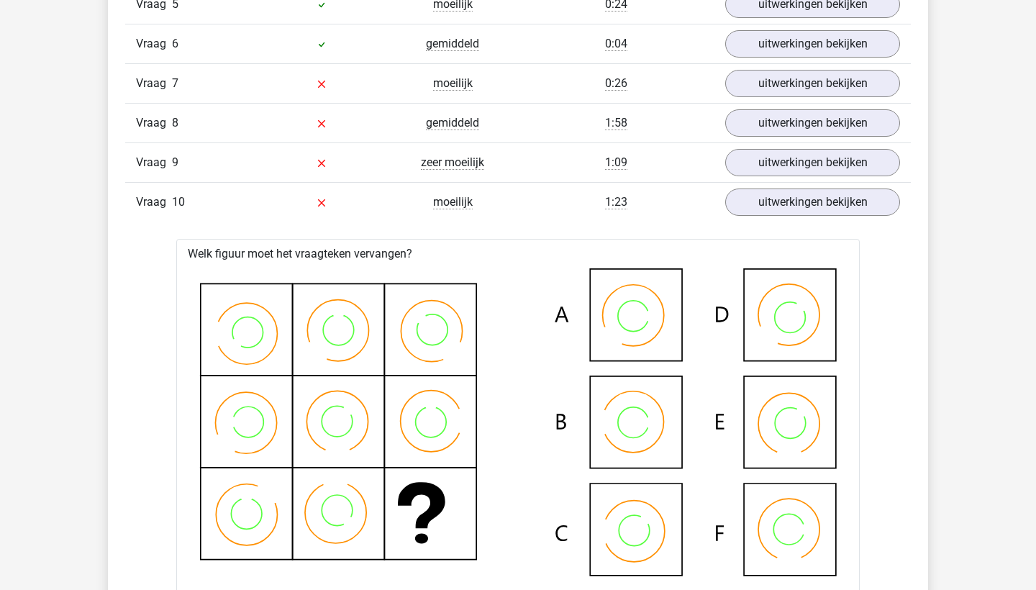
scroll to position [1804, 0]
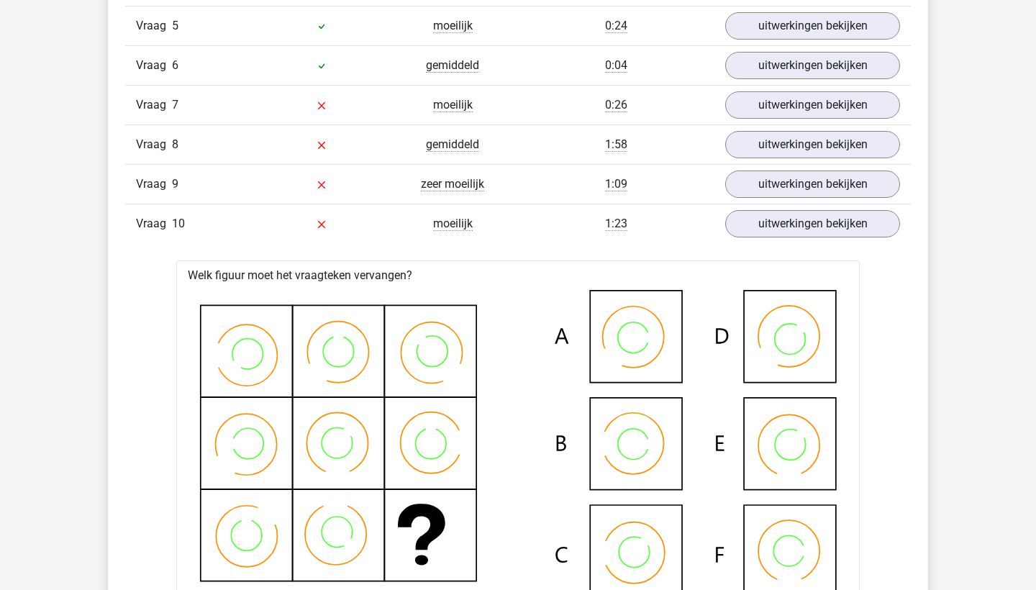
click at [797, 164] on div "Vraag 9 zeer moeilijk 1:09 uitwerkingen bekijken" at bounding box center [517, 184] width 785 height 40
click at [802, 178] on link "uitwerkingen bekijken" at bounding box center [812, 184] width 201 height 32
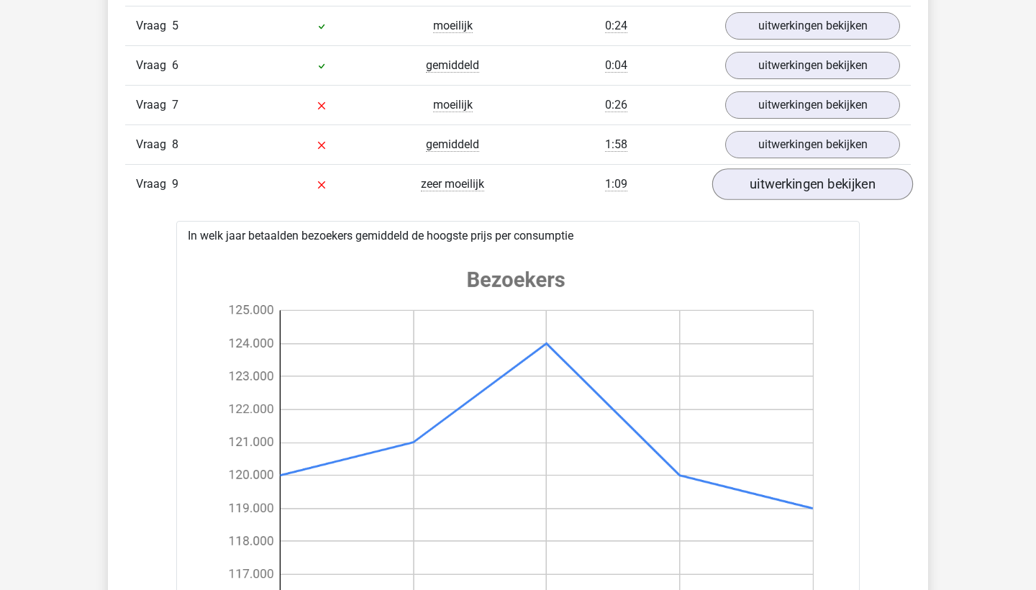
click at [800, 182] on link "uitwerkingen bekijken" at bounding box center [812, 184] width 201 height 32
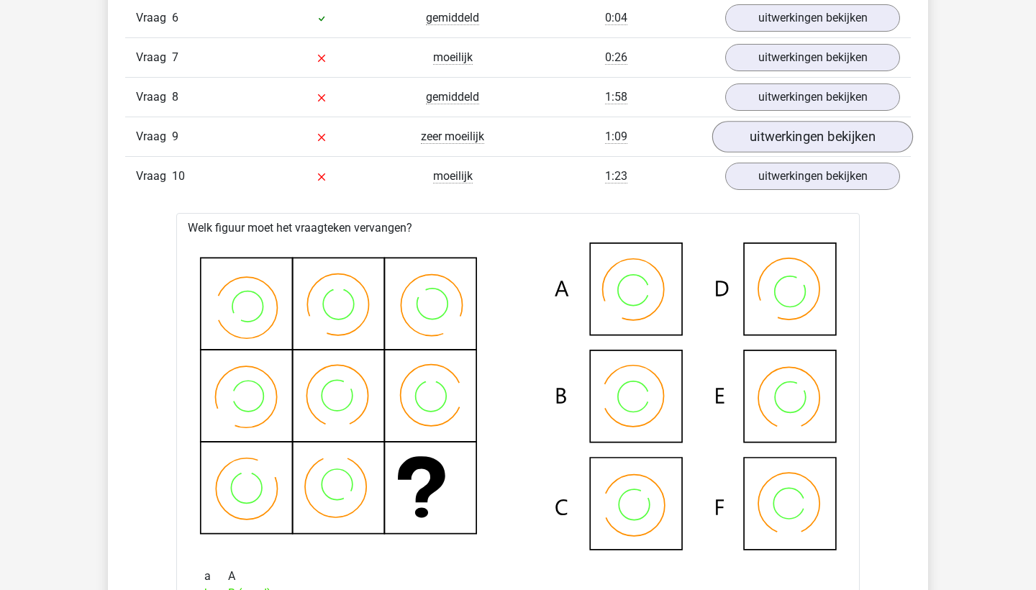
scroll to position [1851, 0]
click at [805, 137] on link "uitwerkingen bekijken" at bounding box center [812, 138] width 201 height 32
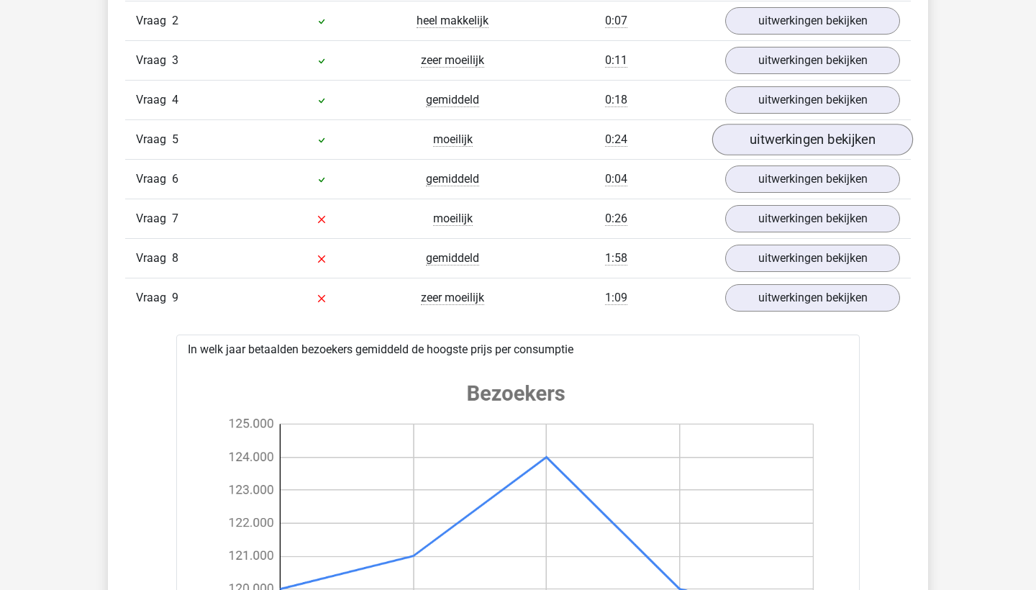
scroll to position [1677, 0]
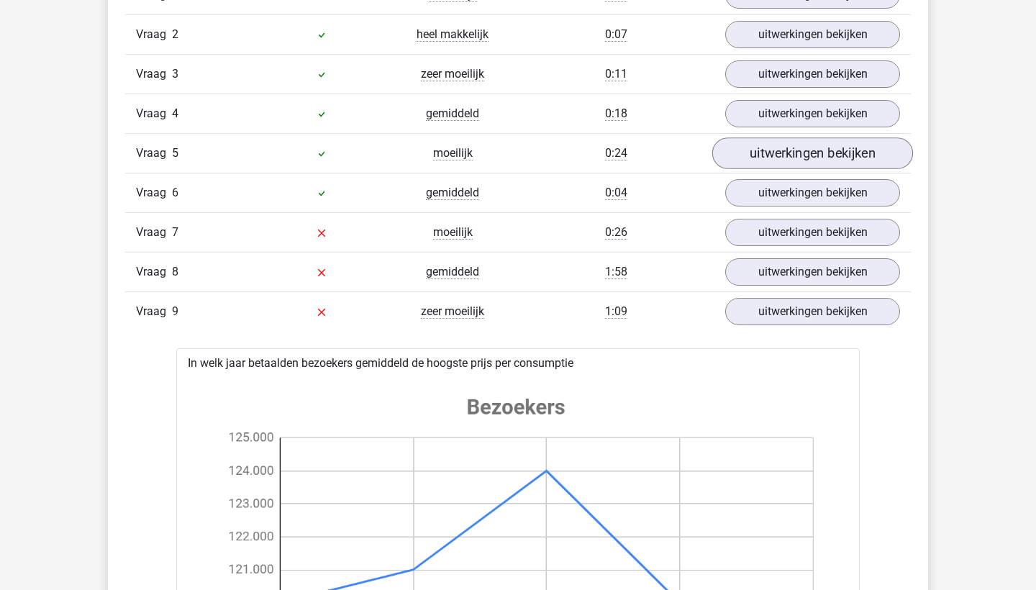
click at [802, 146] on link "uitwerkingen bekijken" at bounding box center [812, 153] width 201 height 32
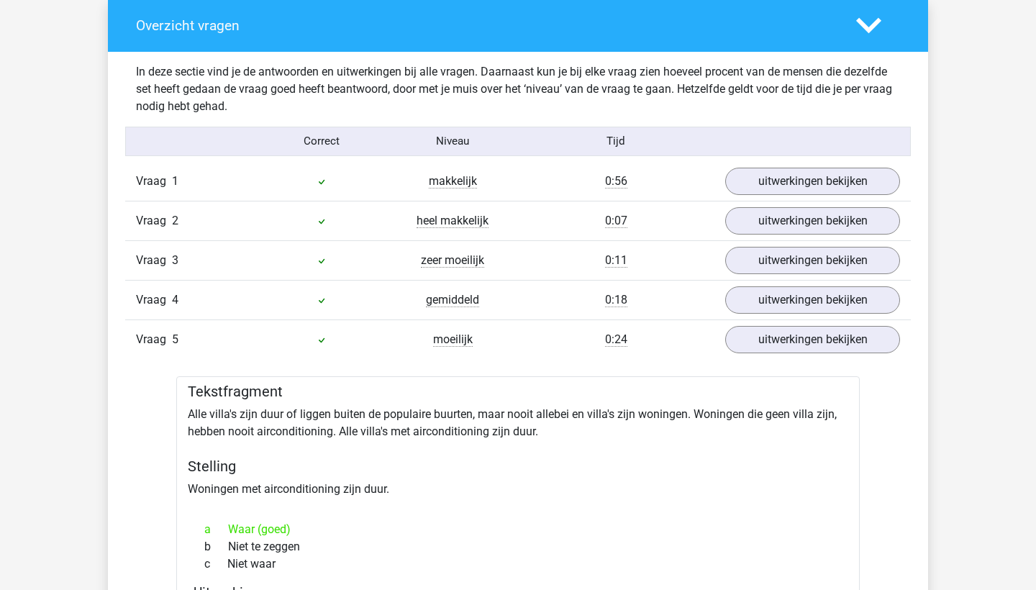
scroll to position [1488, 0]
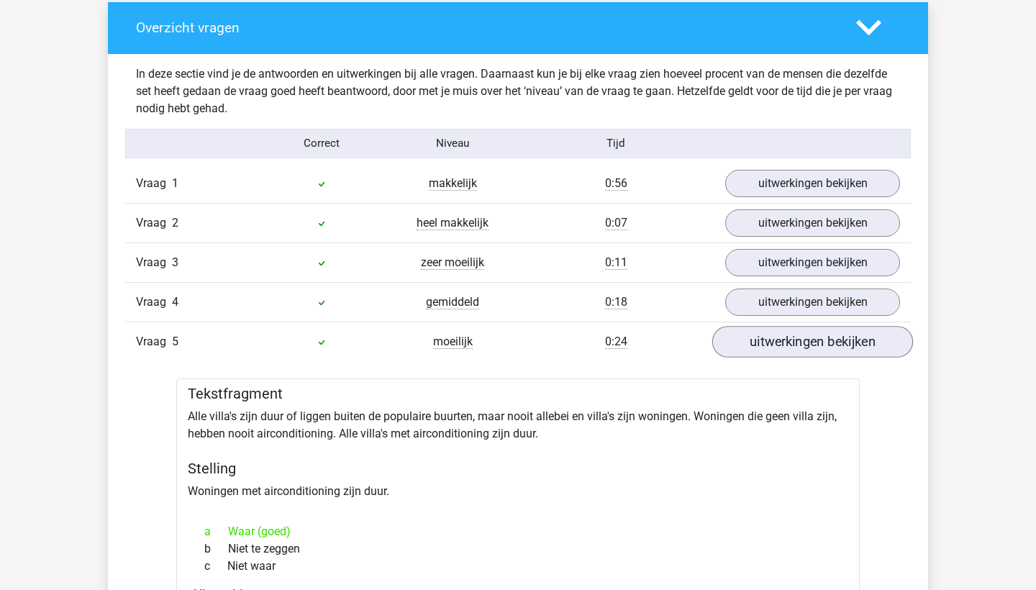
click at [801, 342] on link "uitwerkingen bekijken" at bounding box center [812, 342] width 201 height 32
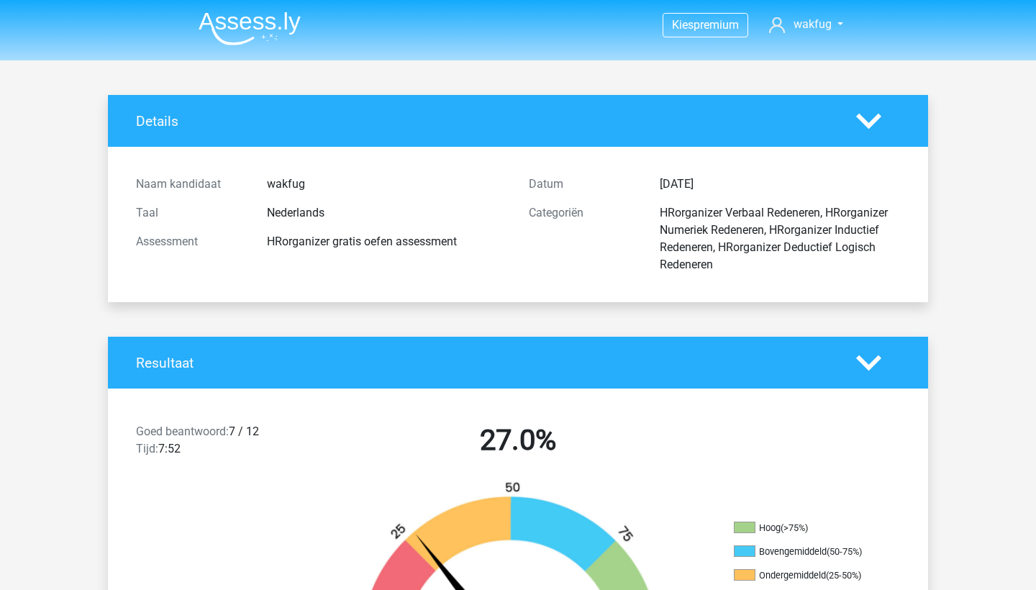
scroll to position [0, 0]
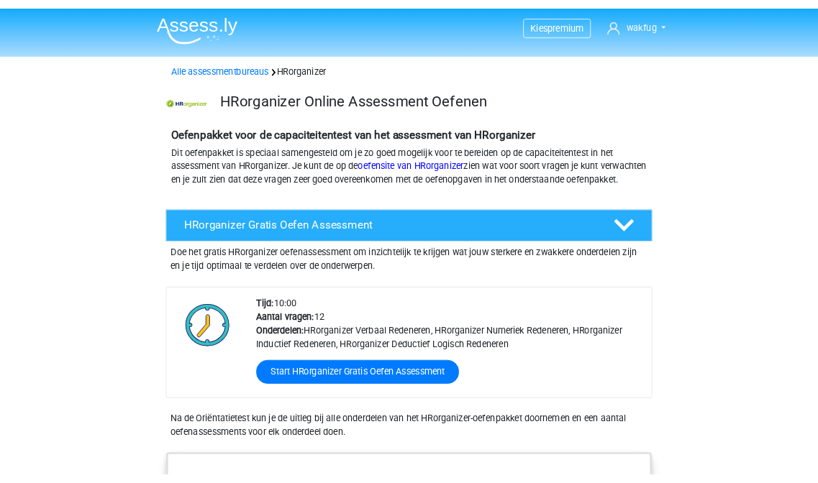
scroll to position [60, 0]
